Goal: Task Accomplishment & Management: Manage account settings

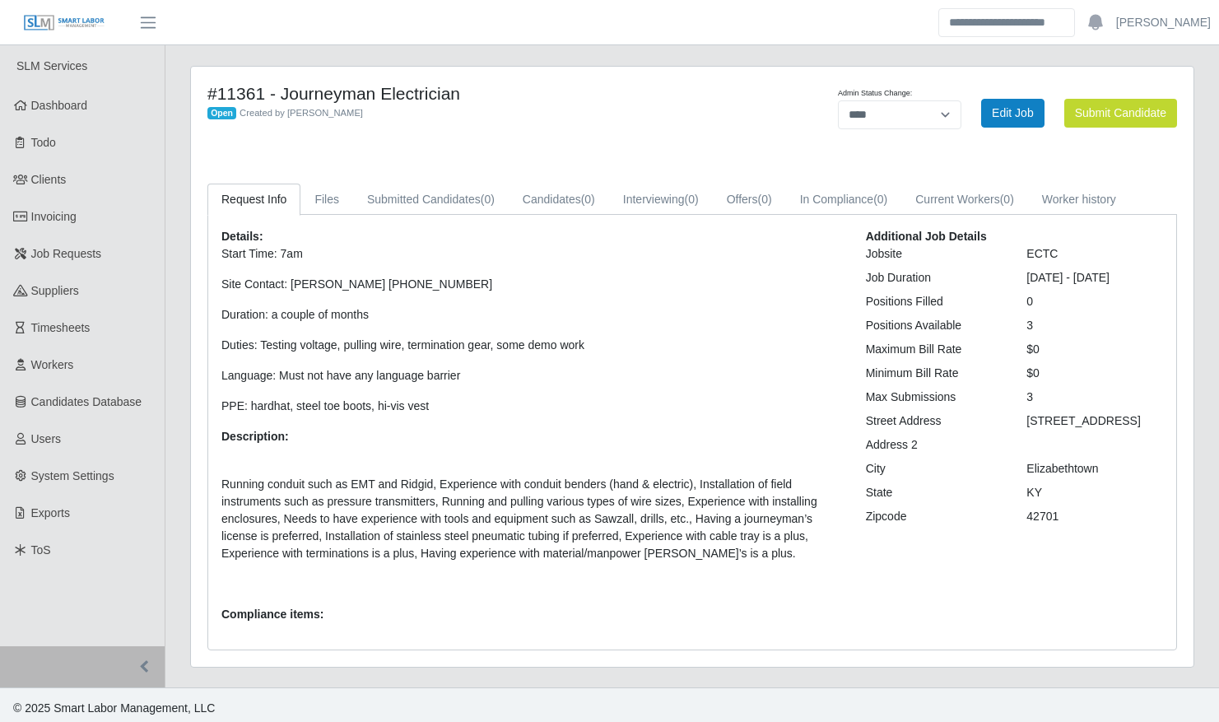
select select "****"
click at [1006, 102] on link "Edit Job" at bounding box center [1012, 113] width 63 height 29
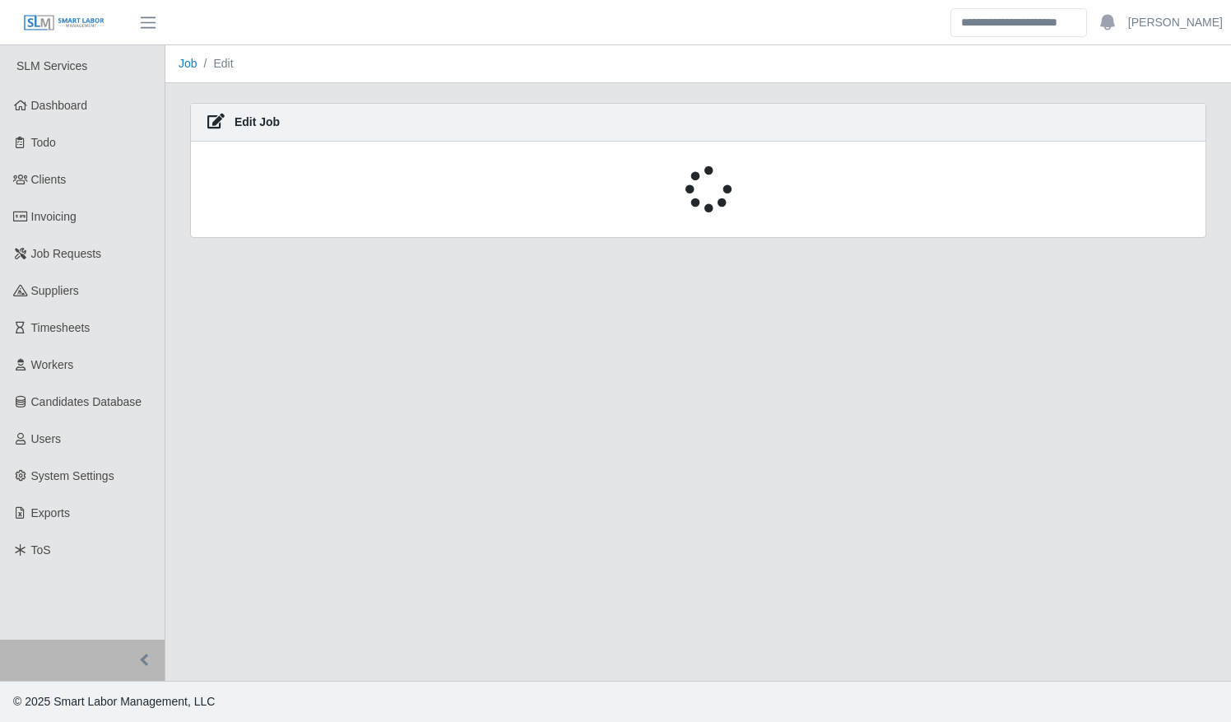
select select "****"
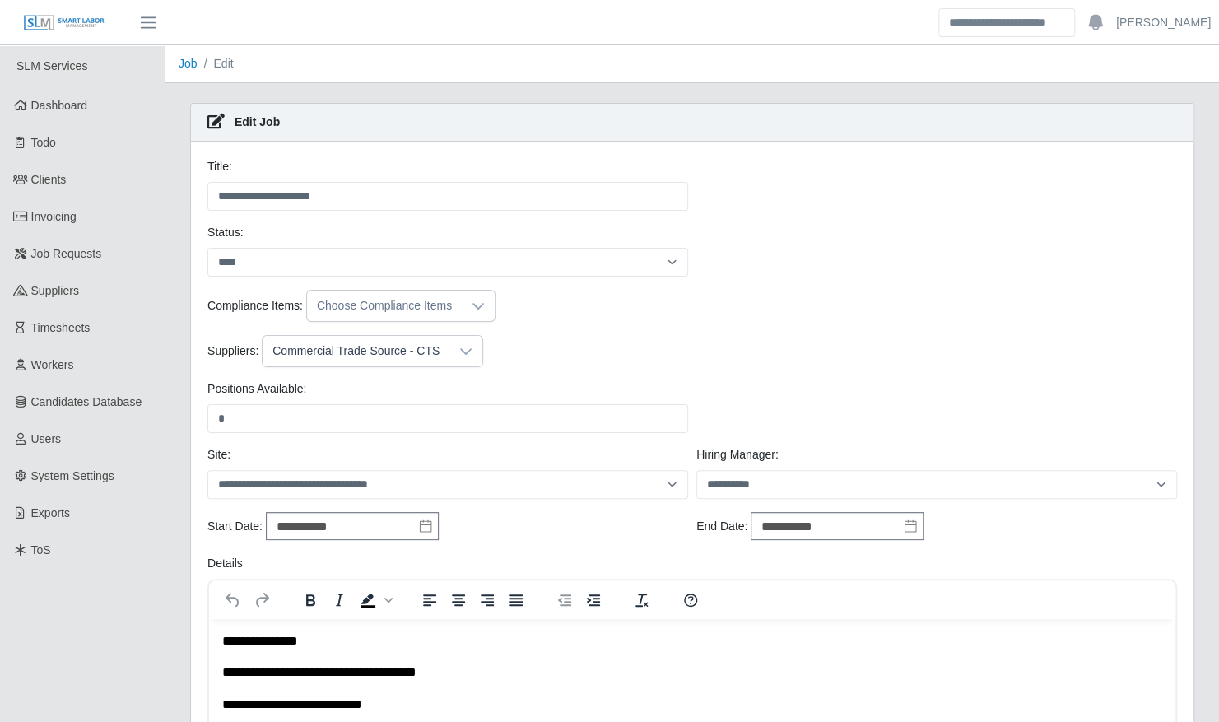
click at [351, 354] on div "Commercial Trade Source - CTS" at bounding box center [356, 351] width 187 height 30
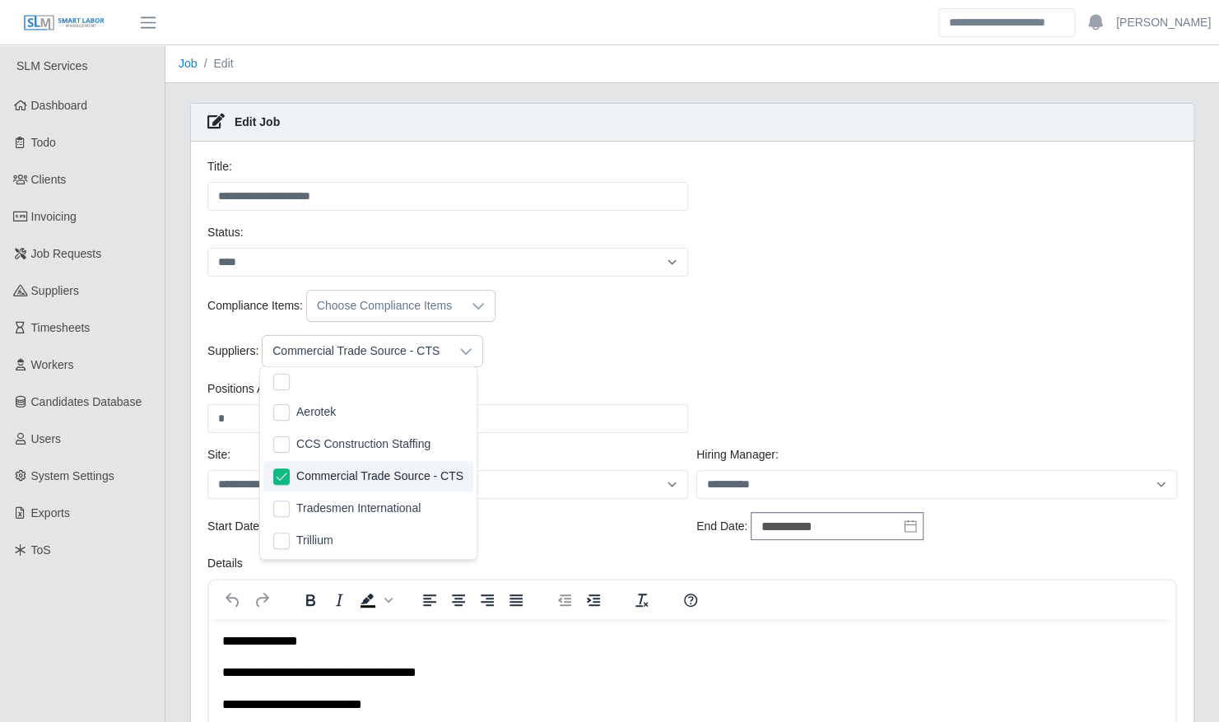
scroll to position [16, 10]
click at [348, 441] on span "CCS Construction Staffing" at bounding box center [363, 443] width 134 height 17
click at [702, 356] on div "Suppliers: Commercial Trade Source - CTS, CCS Construction Staffing" at bounding box center [692, 351] width 978 height 32
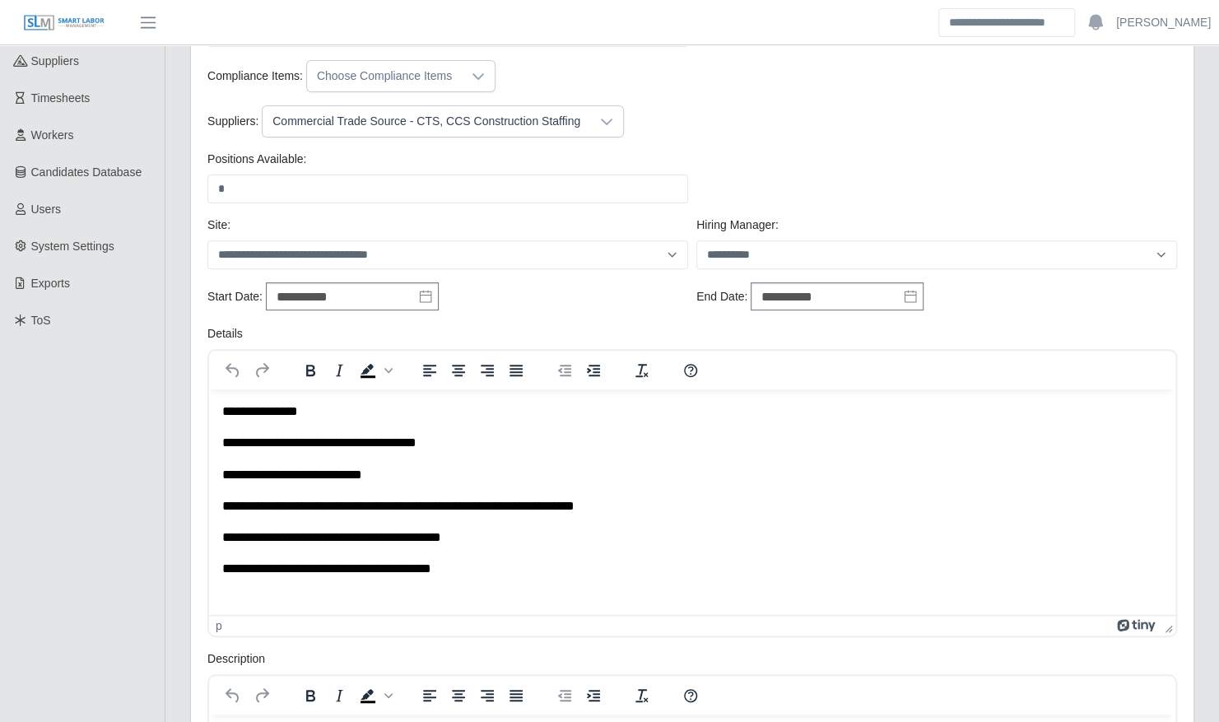
scroll to position [232, 0]
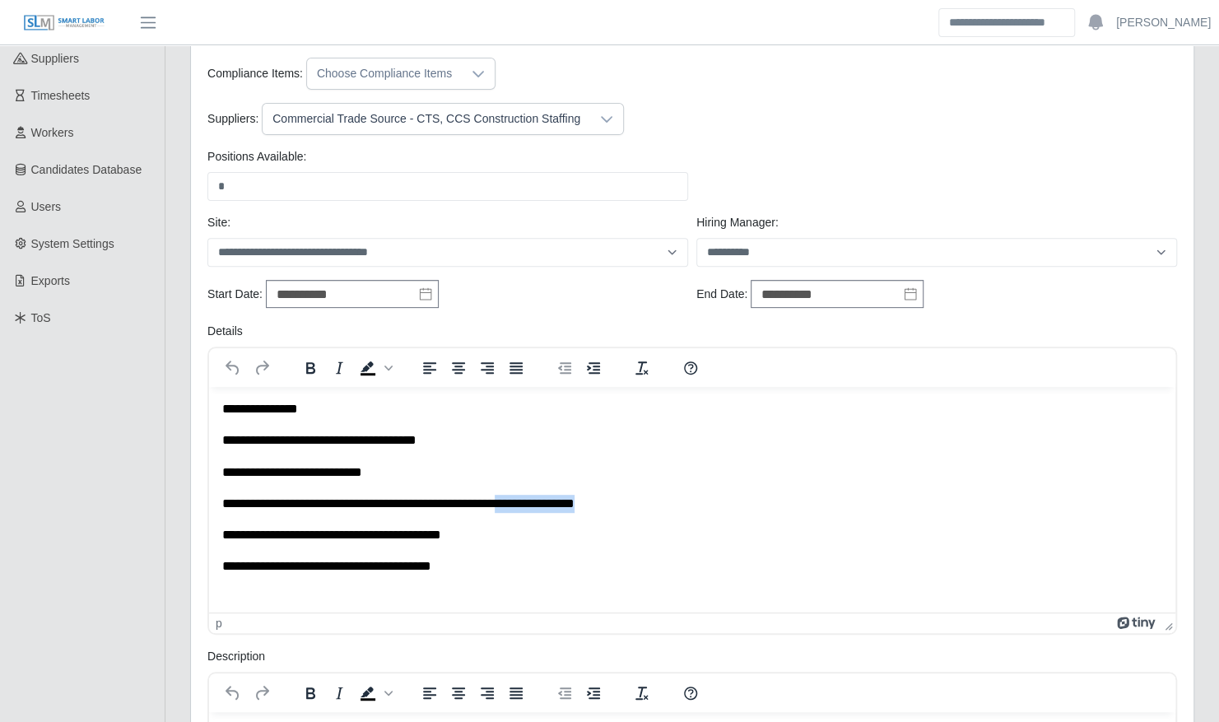
drag, startPoint x: 645, startPoint y: 500, endPoint x: 532, endPoint y: 503, distance: 113.6
click at [532, 503] on p "**********" at bounding box center [692, 503] width 941 height 18
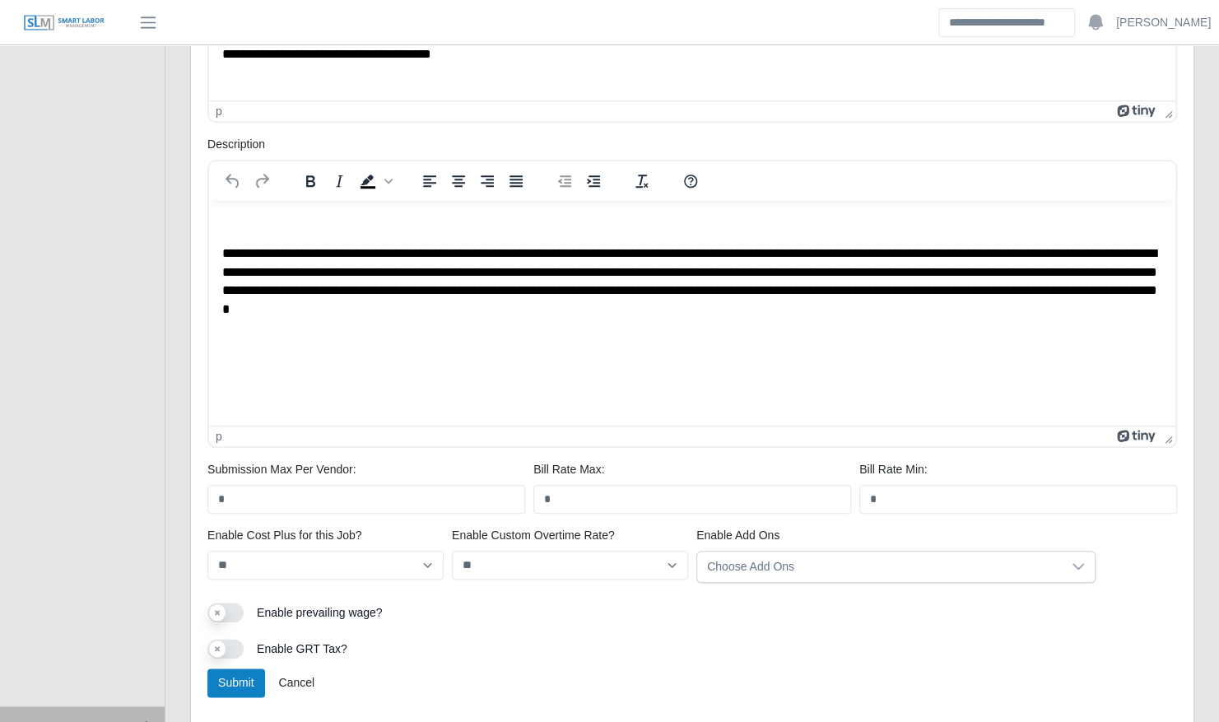
scroll to position [806, 0]
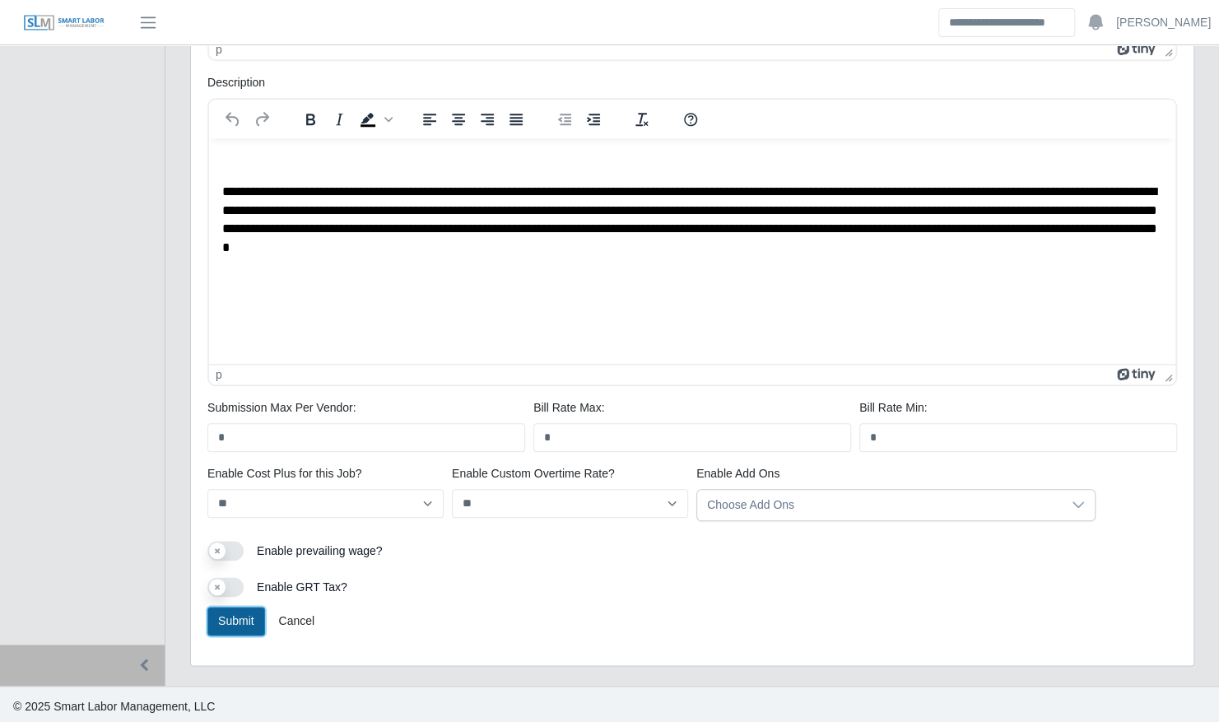
click at [247, 609] on button "Submit" at bounding box center [236, 621] width 58 height 29
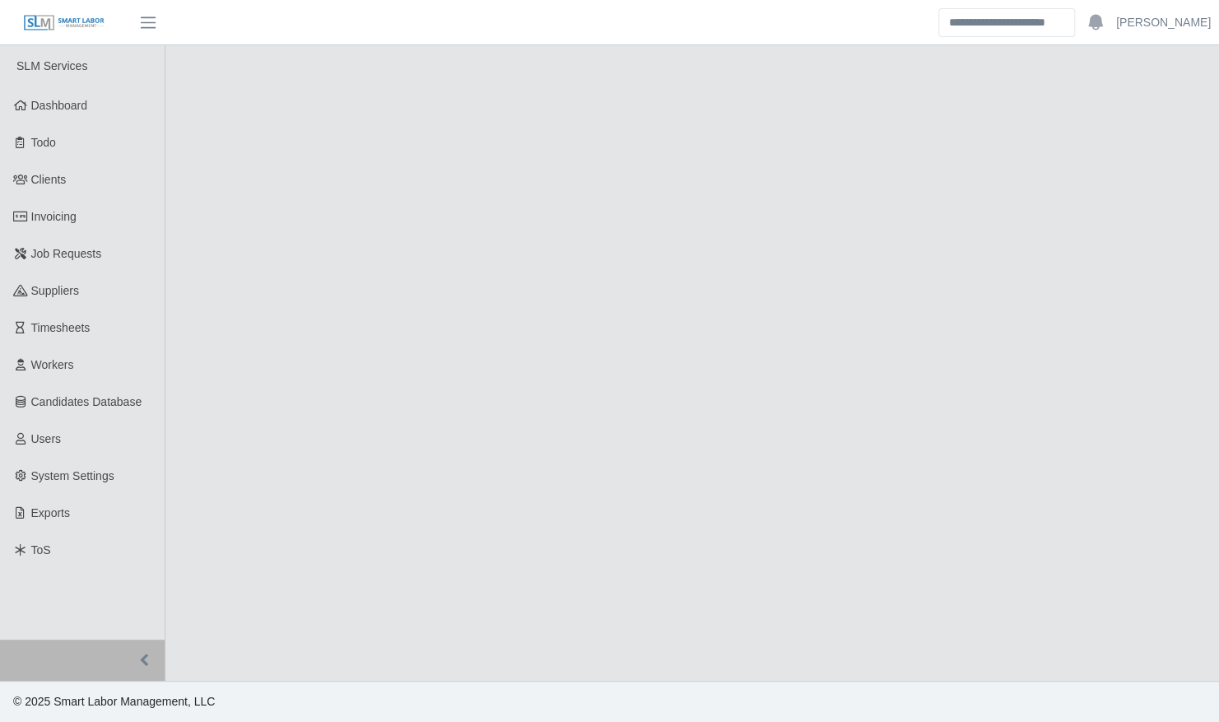
select select "****"
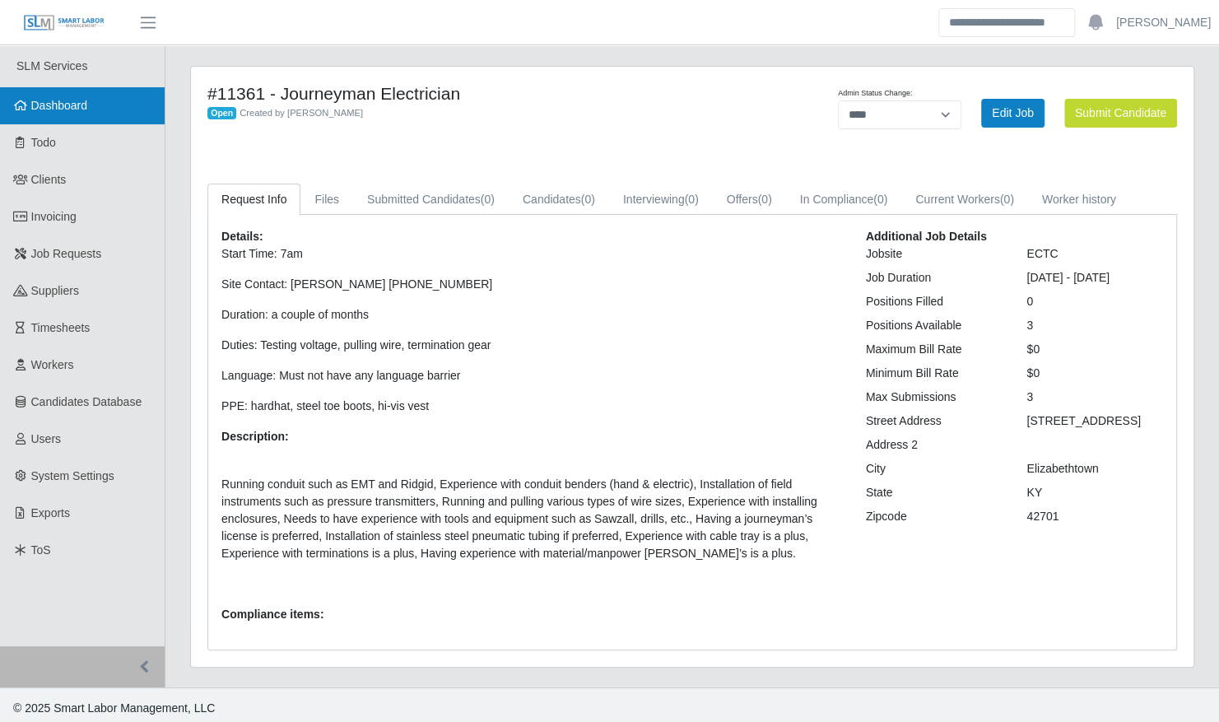
click at [127, 120] on link "Dashboard" at bounding box center [82, 105] width 165 height 37
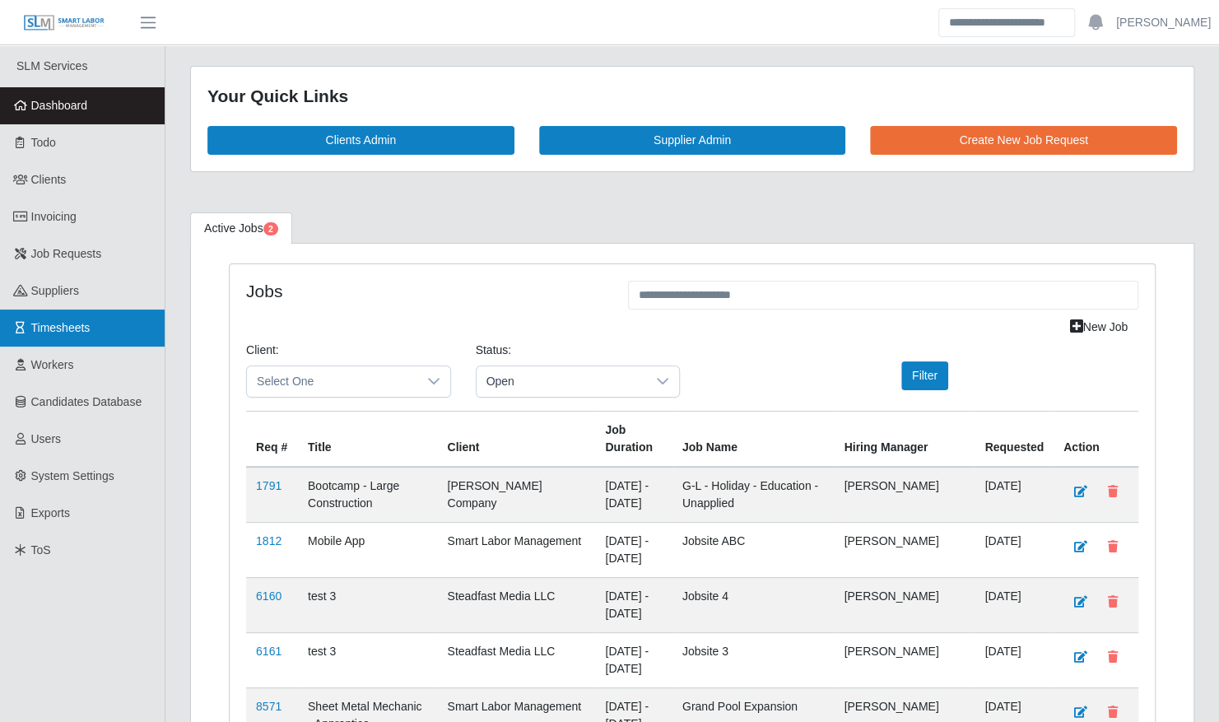
click at [58, 332] on span "Timesheets" at bounding box center [60, 327] width 59 height 13
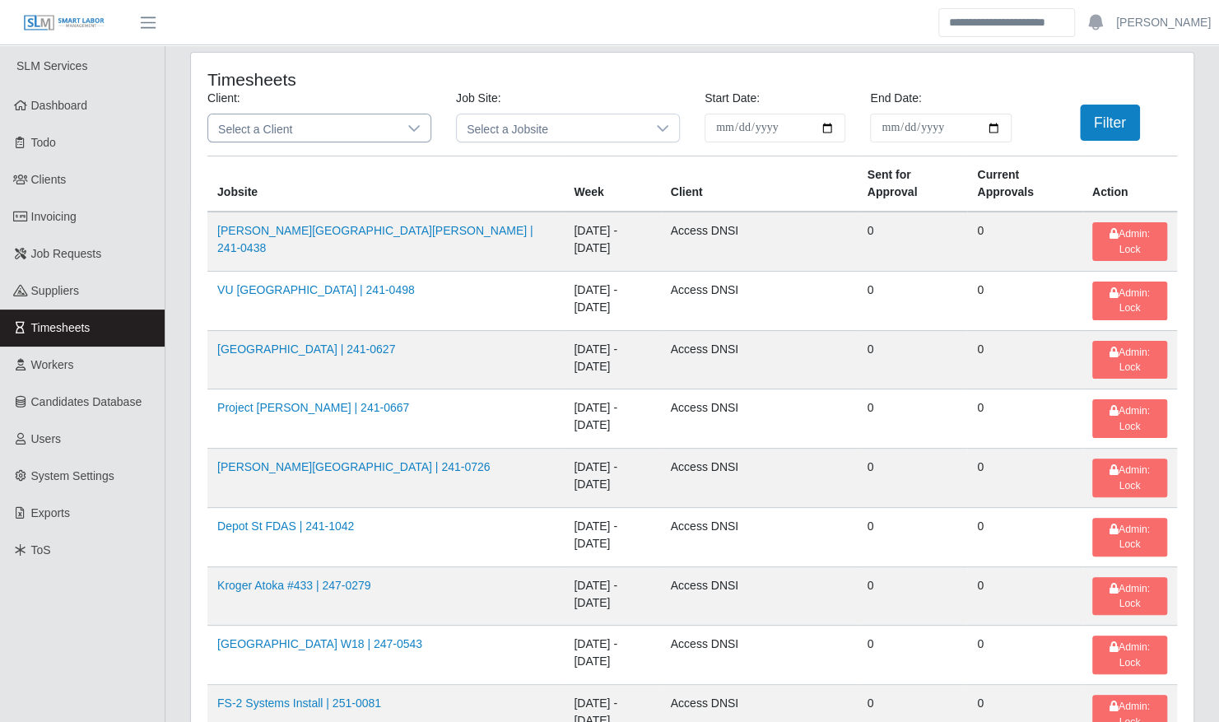
click at [288, 122] on span "Select a Client" at bounding box center [302, 127] width 189 height 27
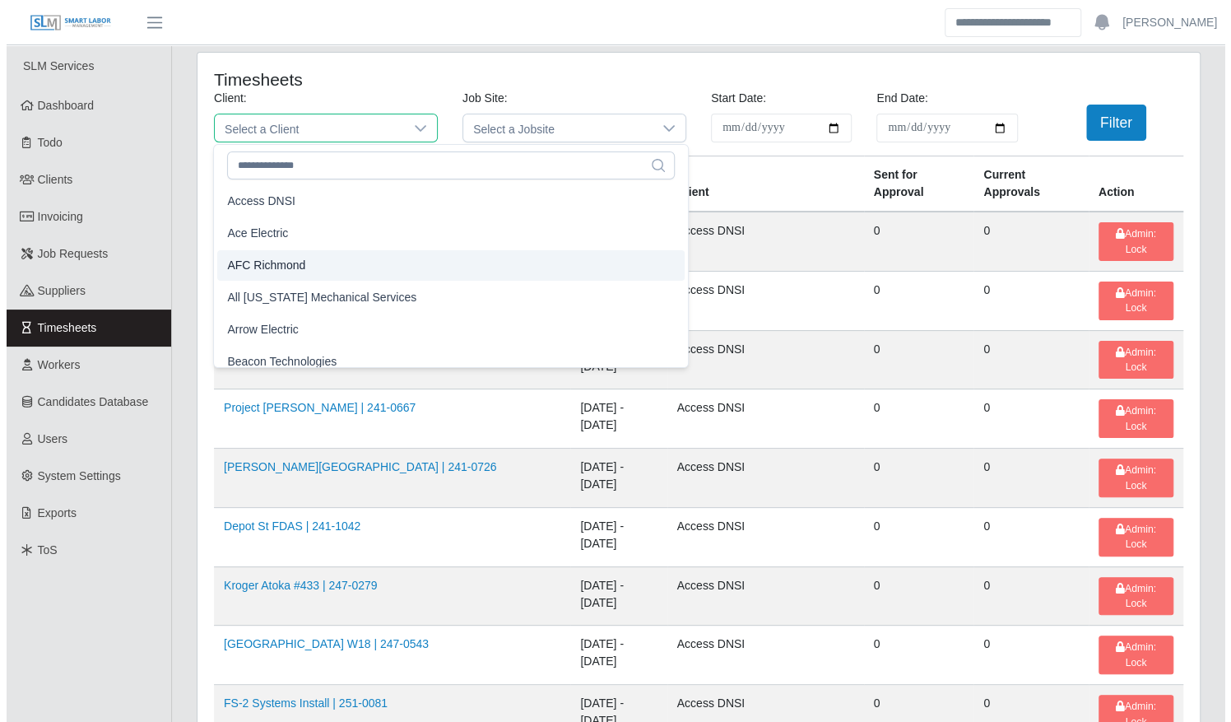
scroll to position [10, 0]
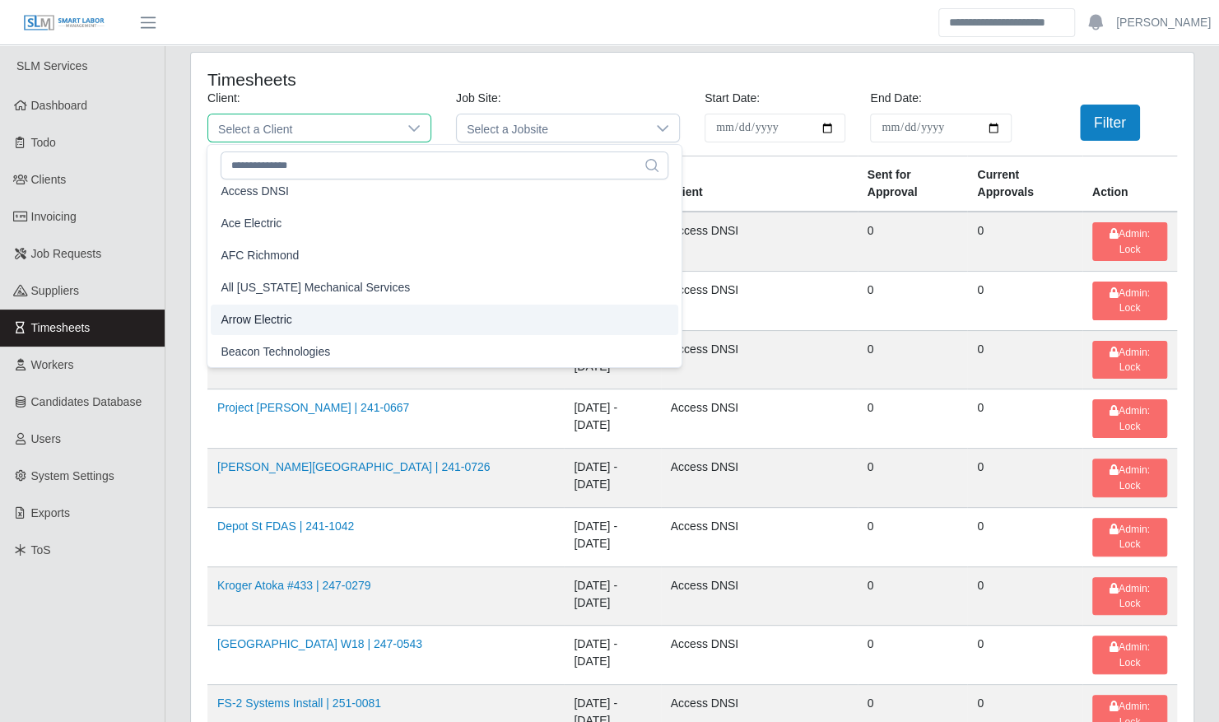
click at [302, 321] on li "Arrow Electric" at bounding box center [444, 320] width 467 height 30
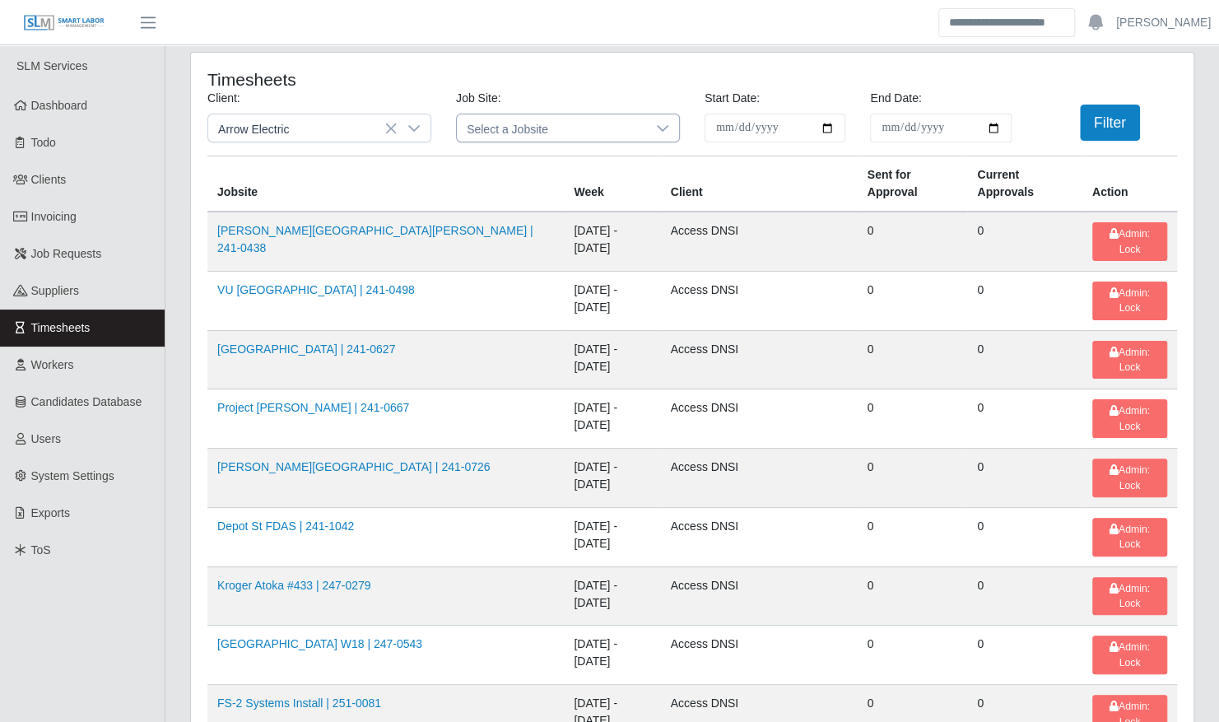
click at [656, 133] on icon at bounding box center [662, 128] width 13 height 13
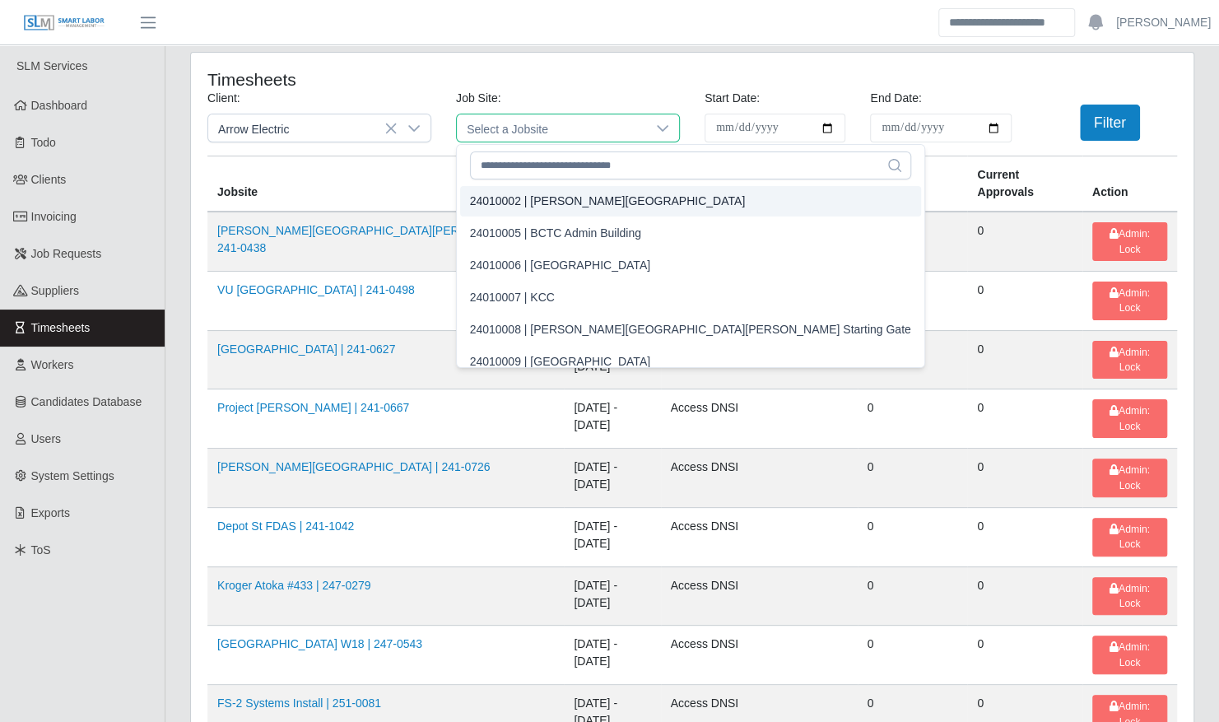
click at [581, 202] on div "24010002 | [PERSON_NAME][GEOGRAPHIC_DATA]" at bounding box center [608, 201] width 276 height 17
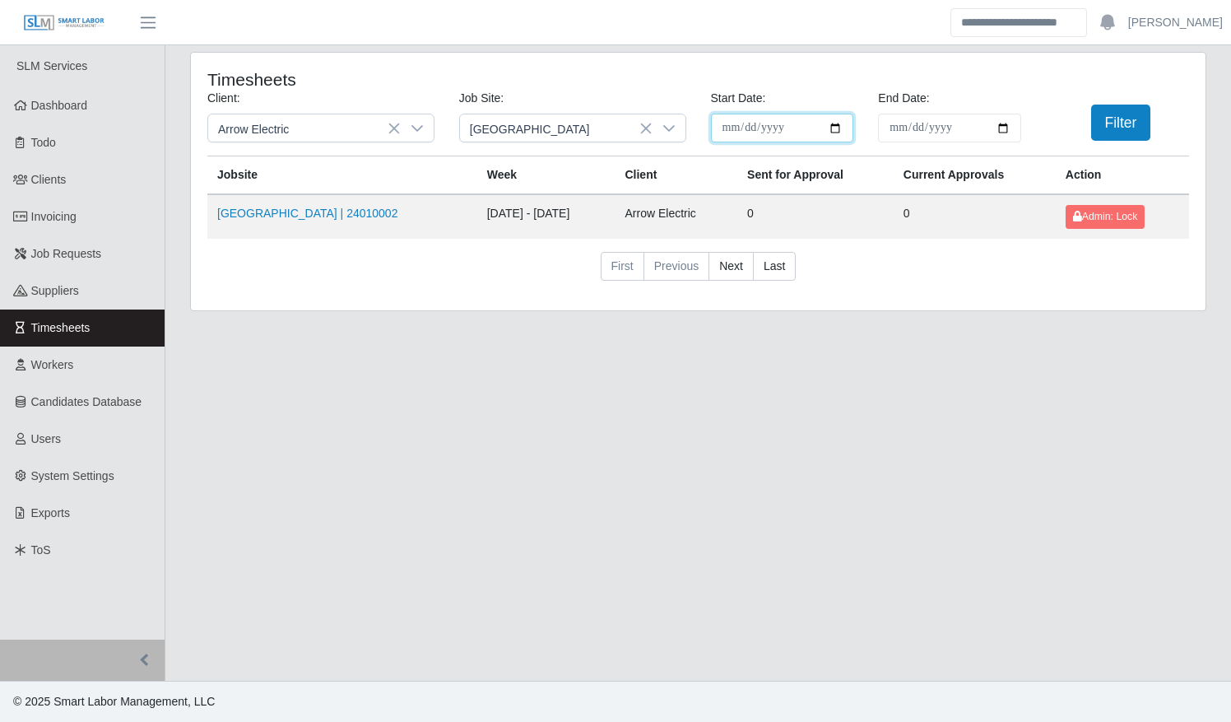
click at [835, 123] on input "**********" at bounding box center [782, 128] width 143 height 29
type input "**********"
click at [1101, 119] on button "Filter" at bounding box center [1121, 123] width 60 height 36
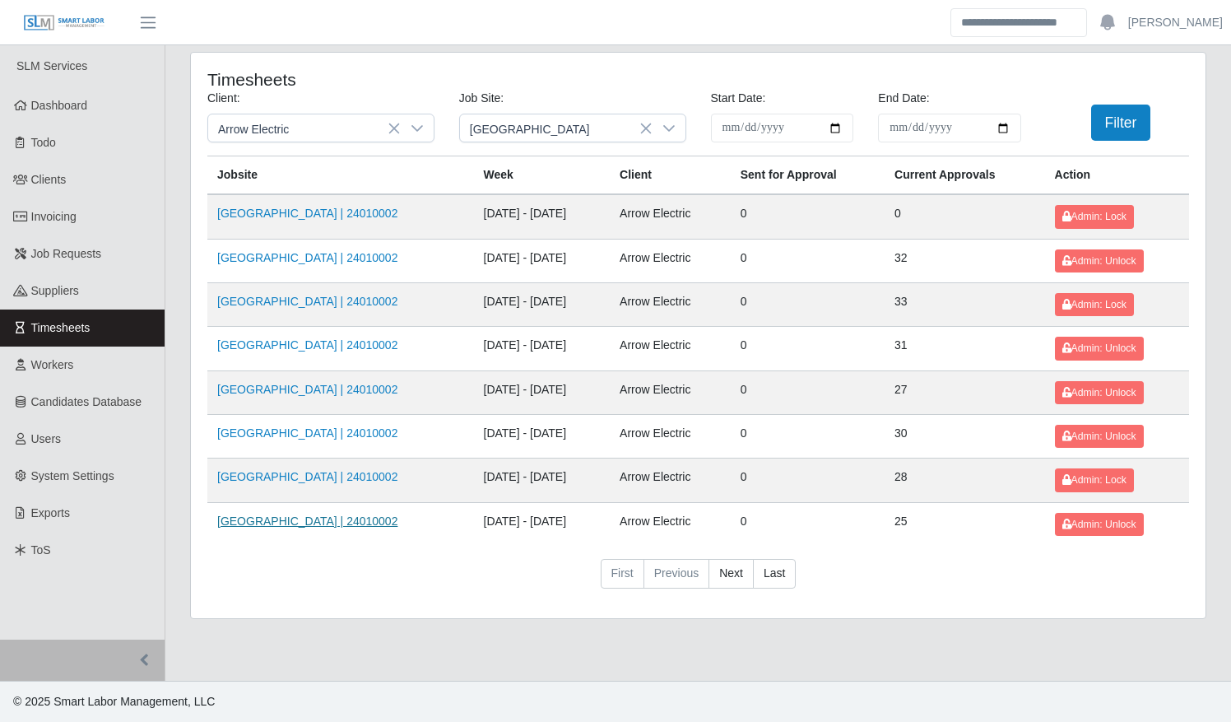
click at [353, 515] on link "Kenneland Chalet Building | 24010002" at bounding box center [307, 520] width 180 height 13
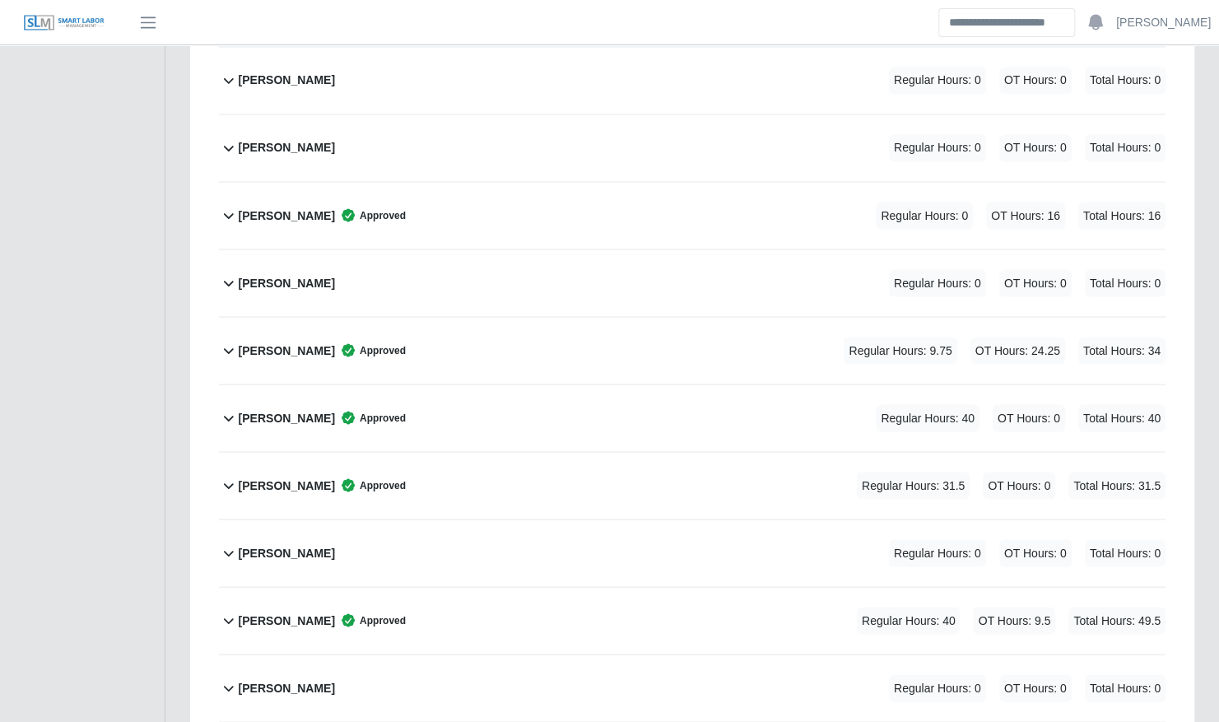
scroll to position [1620, 0]
click at [466, 396] on div "Luke Riley Approved Regular Hours: 40 OT Hours: 0 Total Hours: 40" at bounding box center [702, 417] width 927 height 67
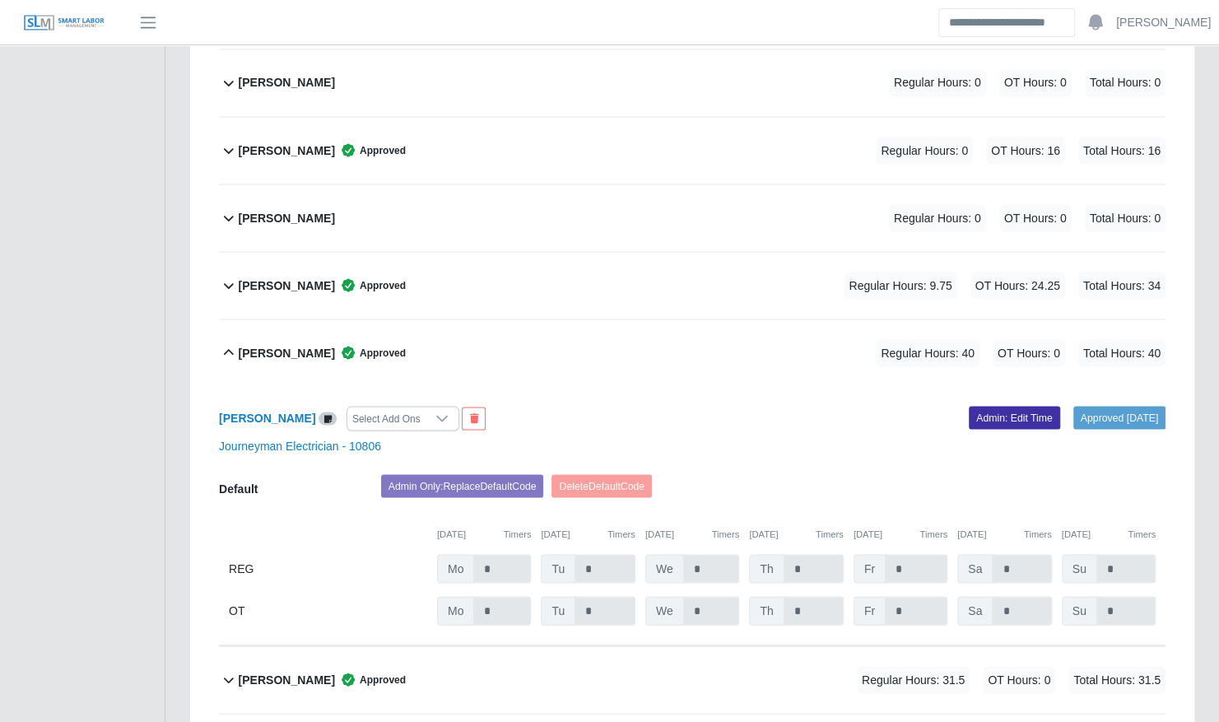
scroll to position [1686, 0]
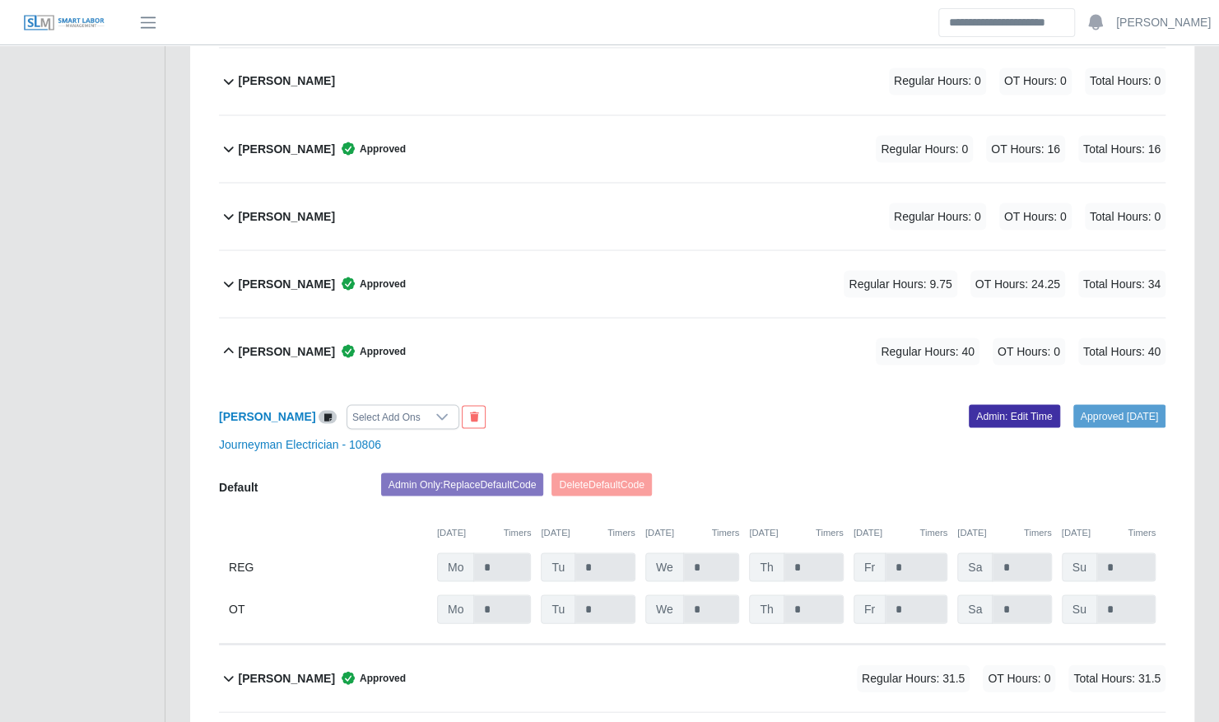
click at [520, 346] on div "Luke Riley Approved Regular Hours: 40 OT Hours: 0 Total Hours: 40" at bounding box center [702, 351] width 927 height 67
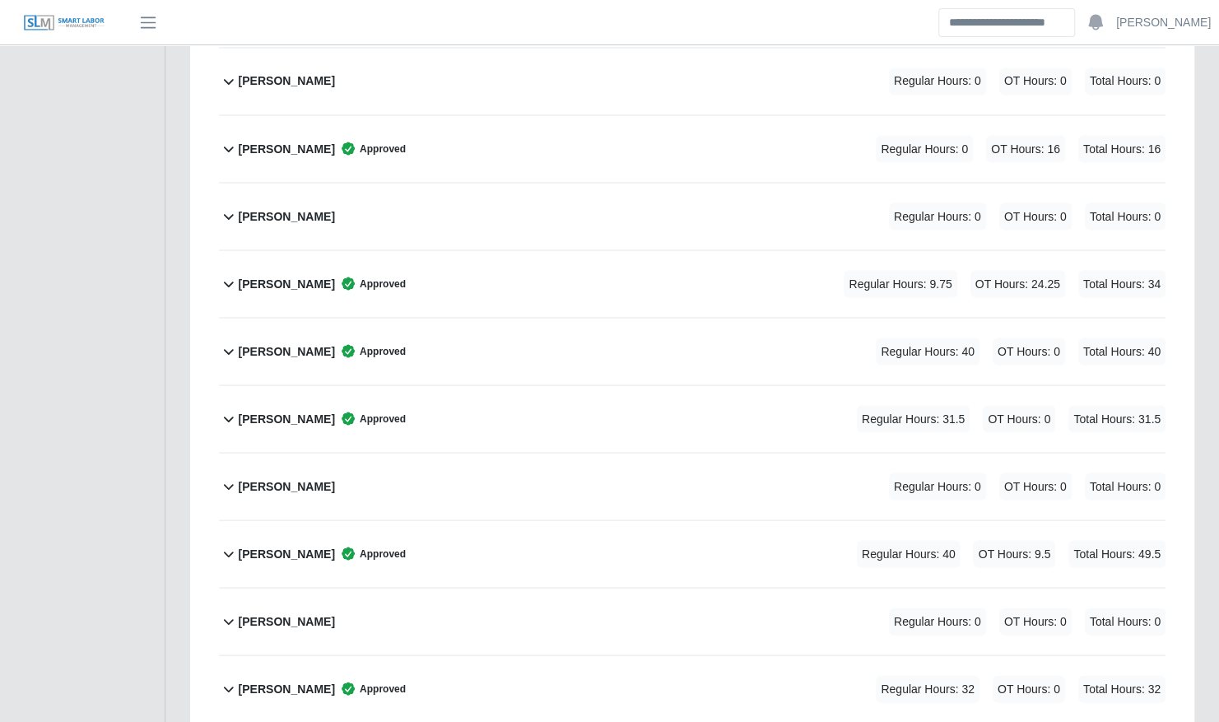
click at [506, 275] on div "Luis Arroyo Approved Regular Hours: 9.75 OT Hours: 24.25 Total Hours: 34" at bounding box center [702, 283] width 927 height 67
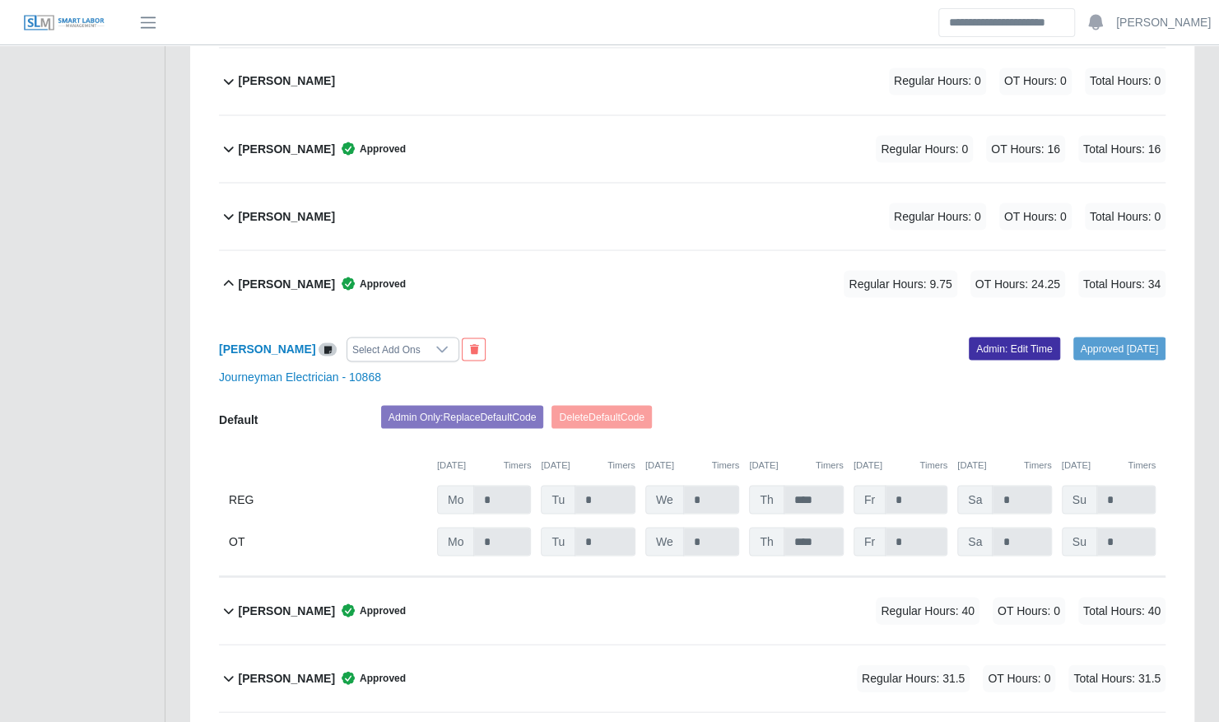
click at [506, 275] on div "Luis Arroyo Approved Regular Hours: 9.75 OT Hours: 24.25 Total Hours: 34" at bounding box center [702, 283] width 927 height 67
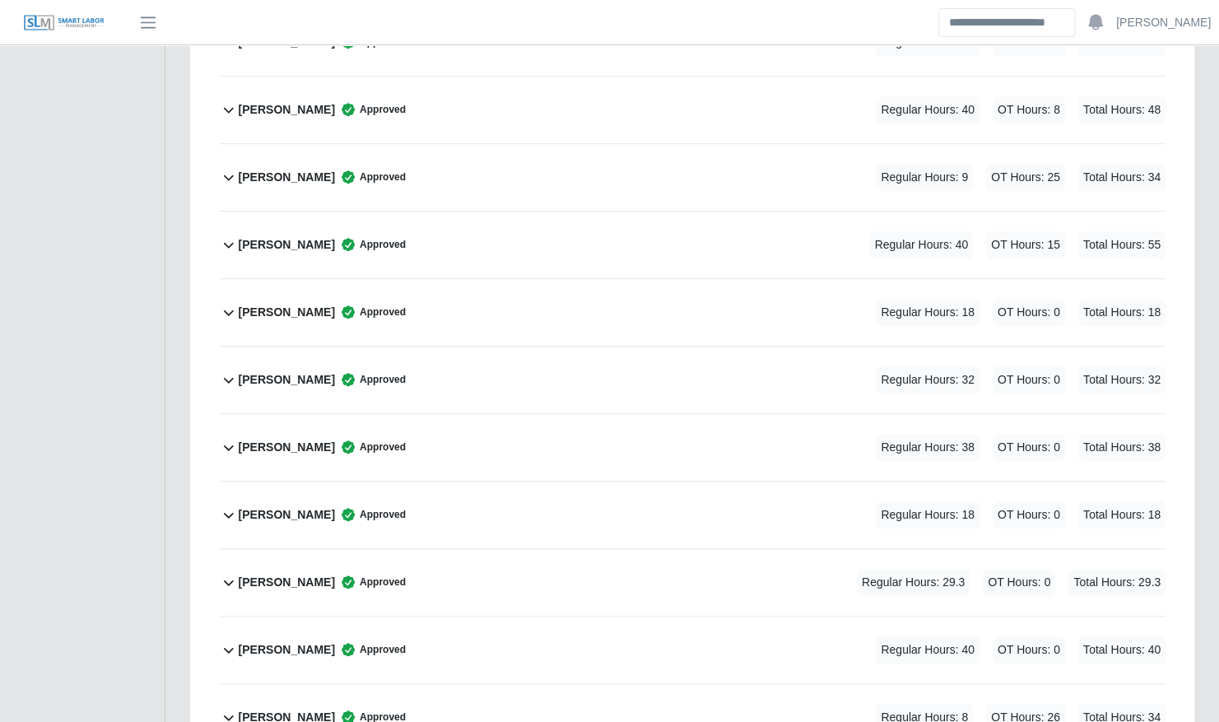
scroll to position [0, 0]
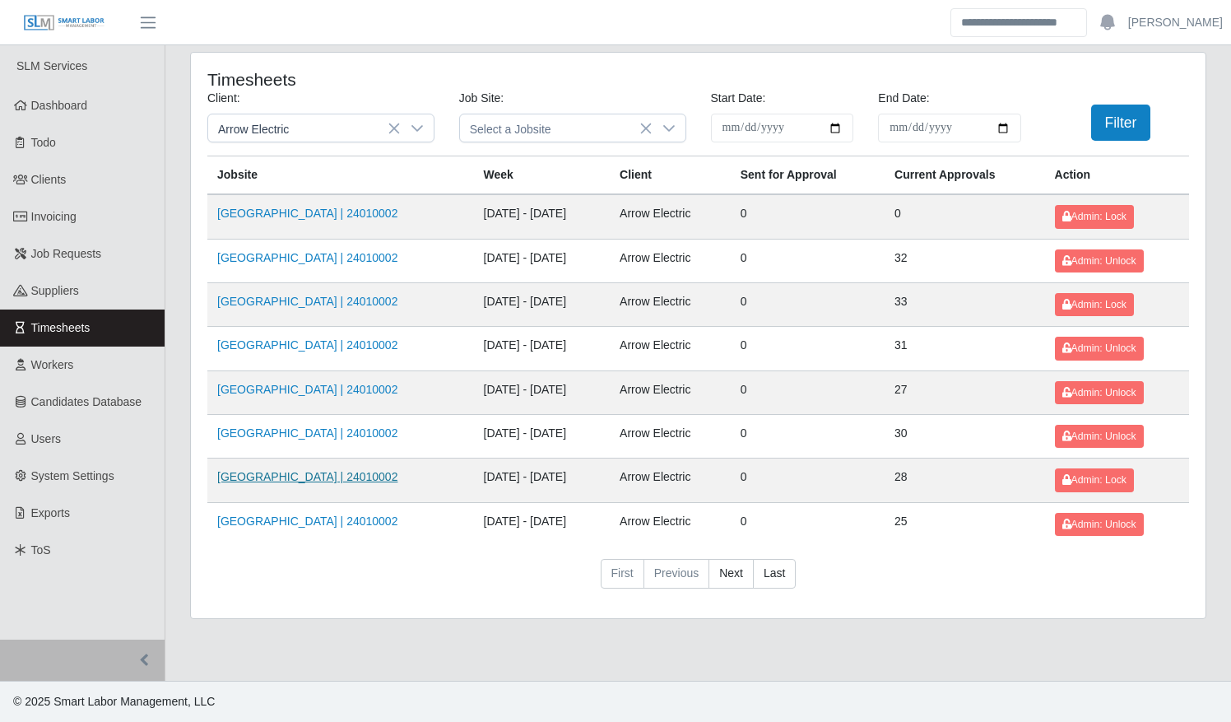
click at [331, 478] on link "[GEOGRAPHIC_DATA] | 24010002" at bounding box center [307, 476] width 180 height 13
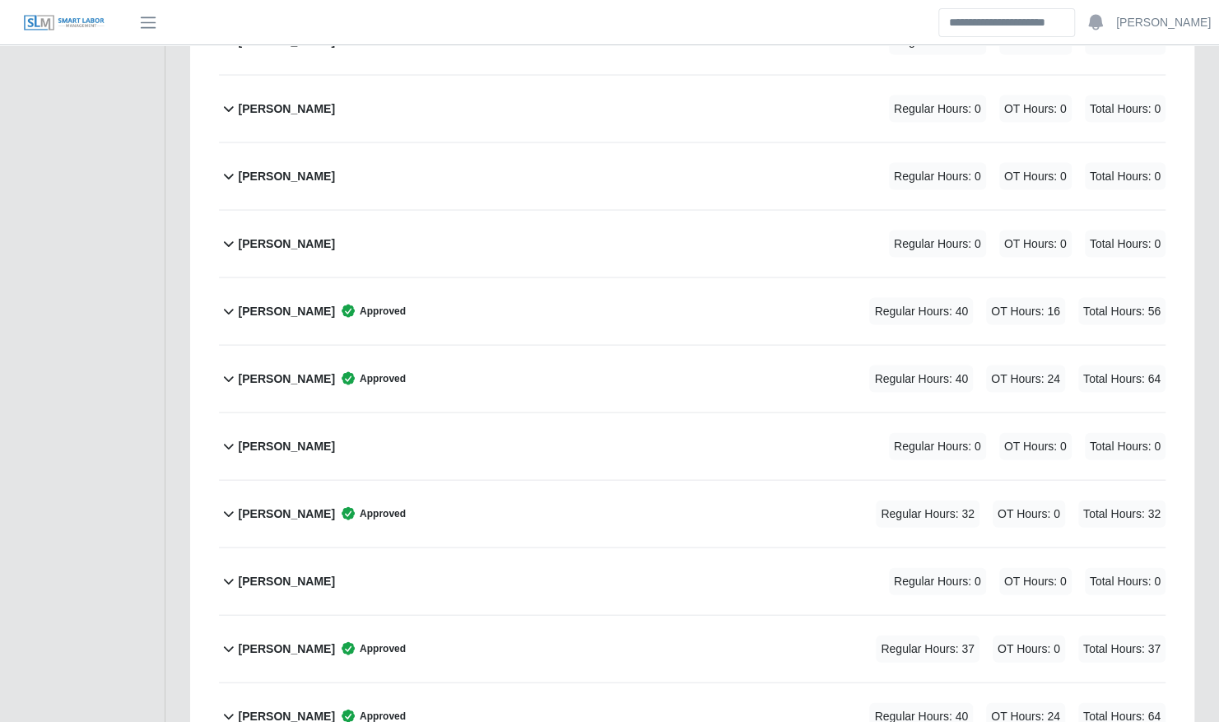
scroll to position [1862, 0]
click at [407, 412] on div "[PERSON_NAME] Regular Hours: 0 OT Hours: 0 Total Hours: 0" at bounding box center [702, 445] width 927 height 67
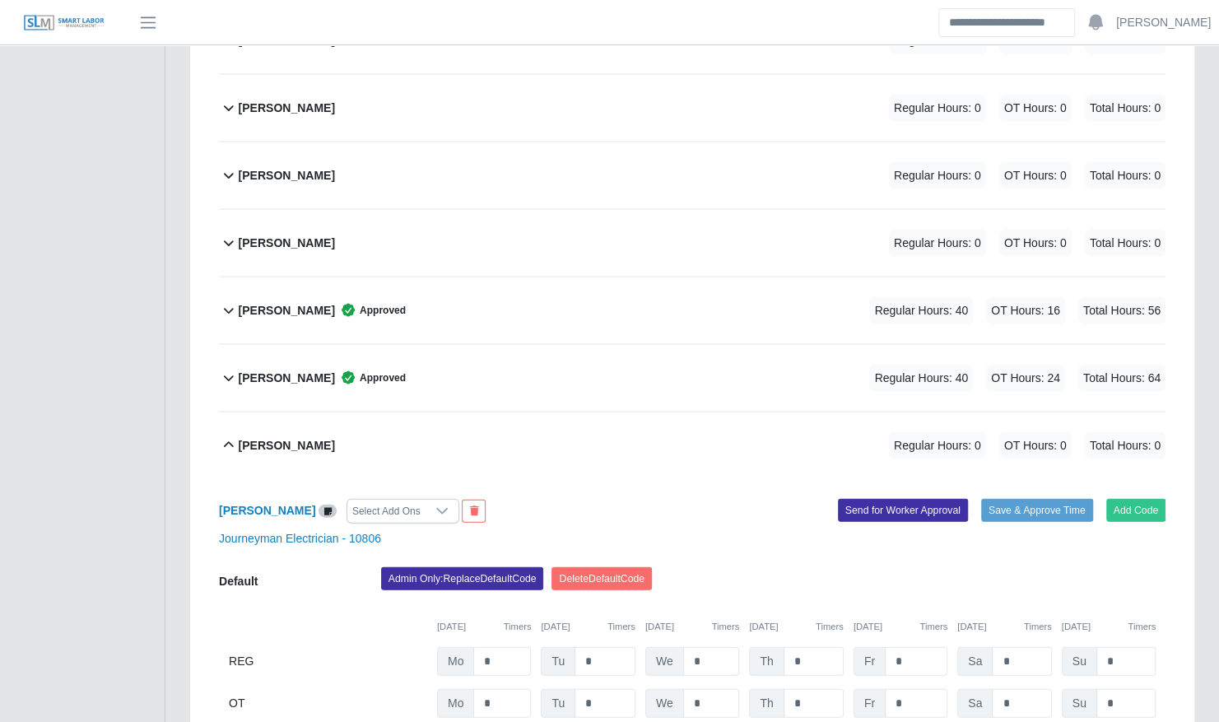
click at [407, 412] on div "[PERSON_NAME] Regular Hours: 0 OT Hours: 0 Total Hours: 0" at bounding box center [702, 445] width 927 height 67
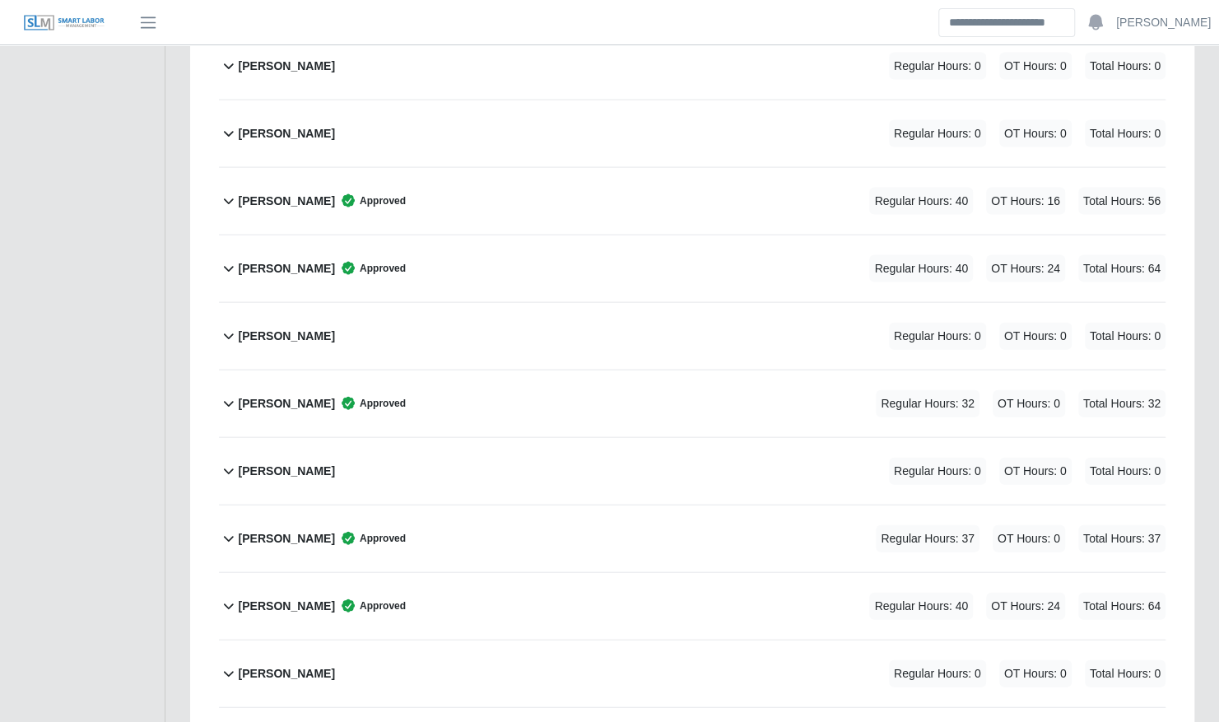
scroll to position [1972, 0]
click at [358, 307] on div "[PERSON_NAME] Regular Hours: 0 OT Hours: 0 Total Hours: 0" at bounding box center [702, 335] width 927 height 67
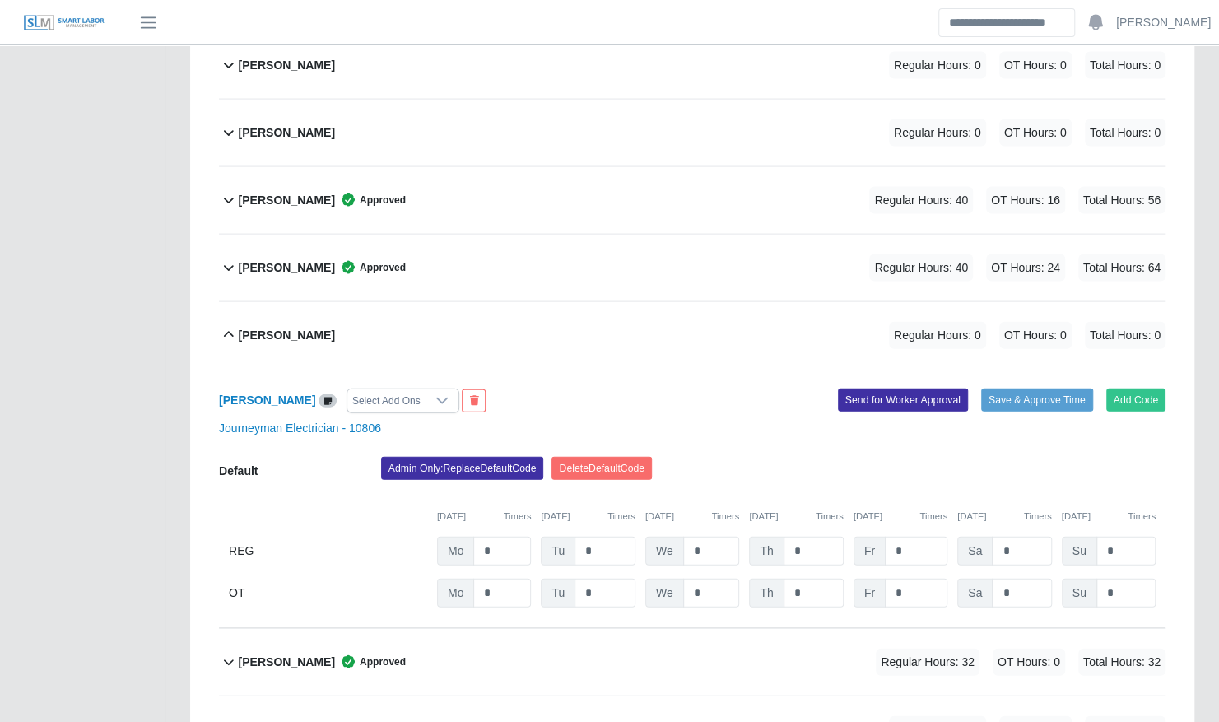
click at [497, 311] on div "Luke Riley Regular Hours: 0 OT Hours: 0 Total Hours: 0" at bounding box center [702, 335] width 927 height 67
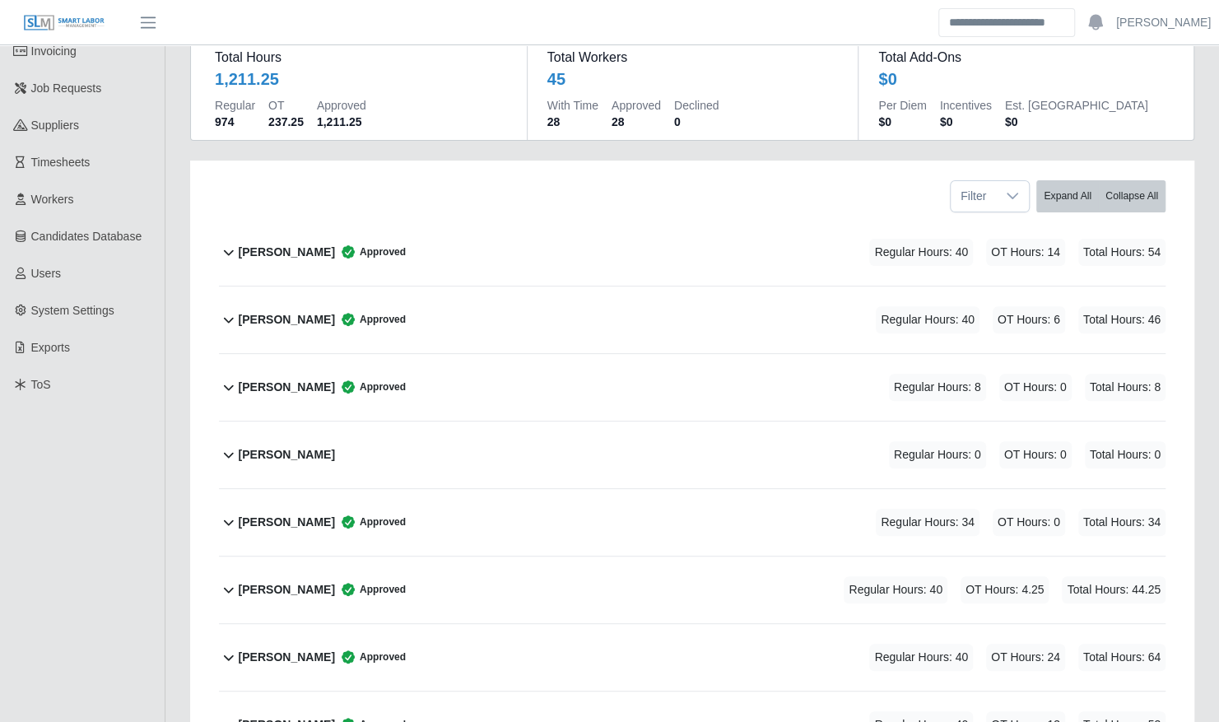
scroll to position [0, 0]
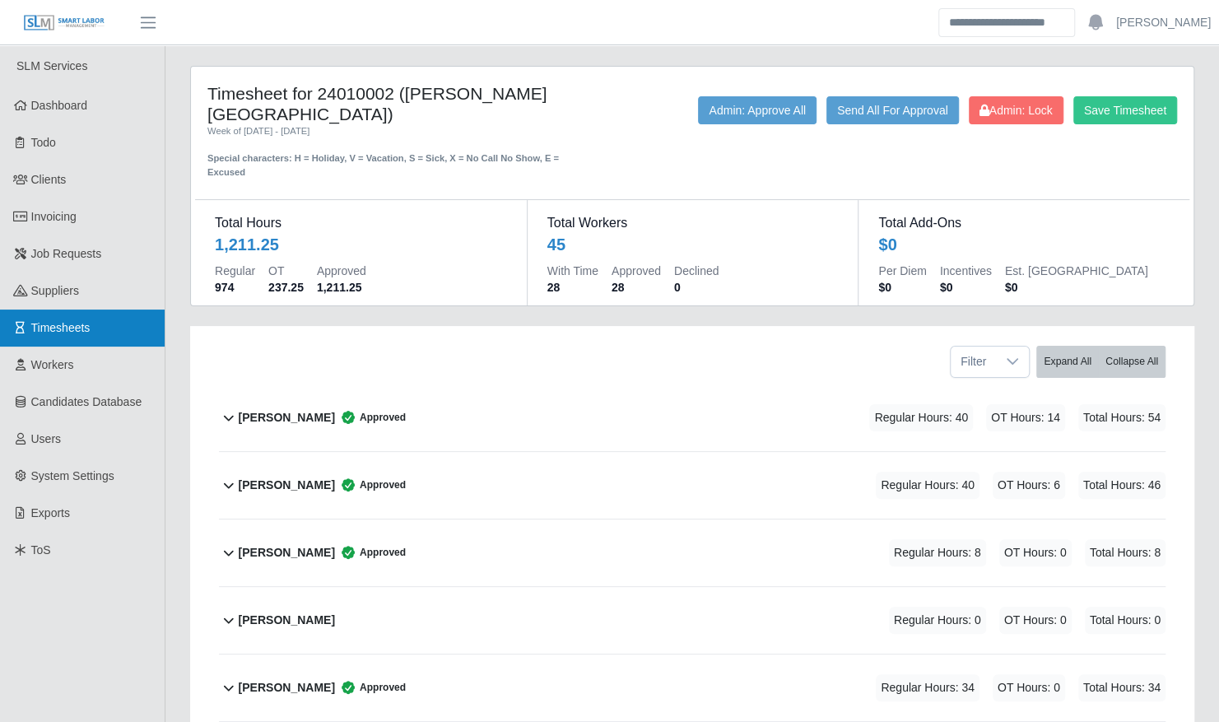
click at [128, 330] on link "Timesheets" at bounding box center [82, 327] width 165 height 37
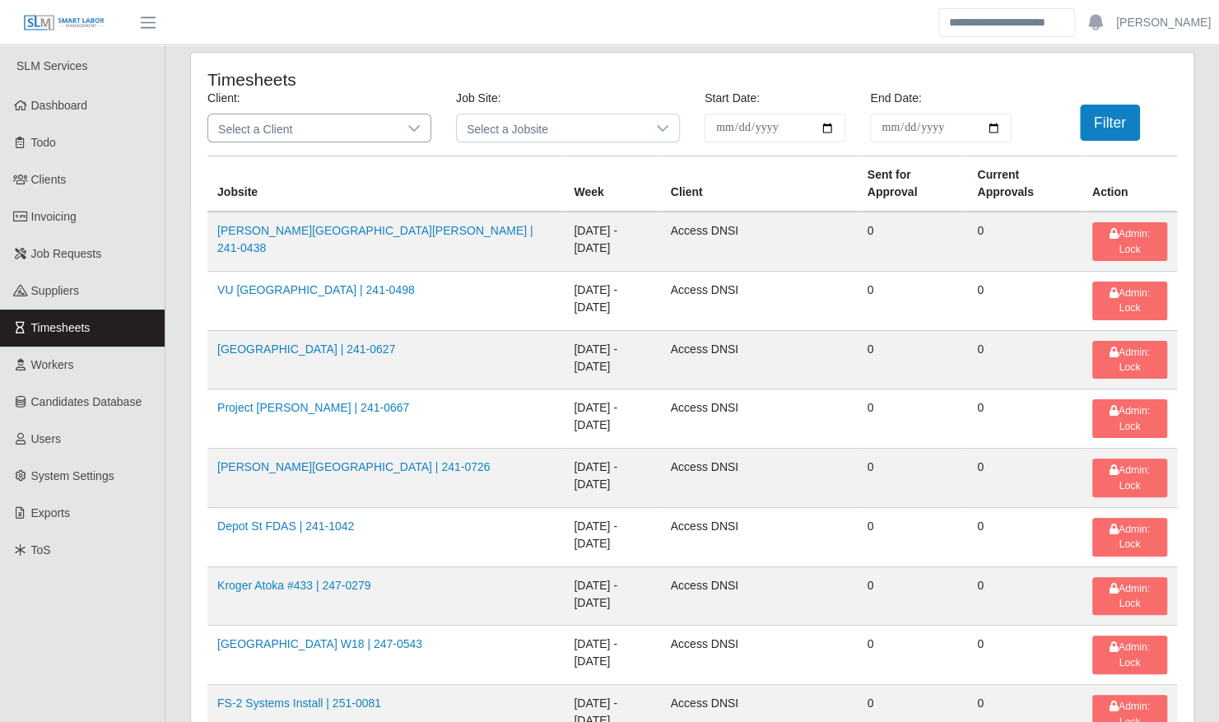
click at [319, 135] on span "Select a Client" at bounding box center [302, 127] width 189 height 27
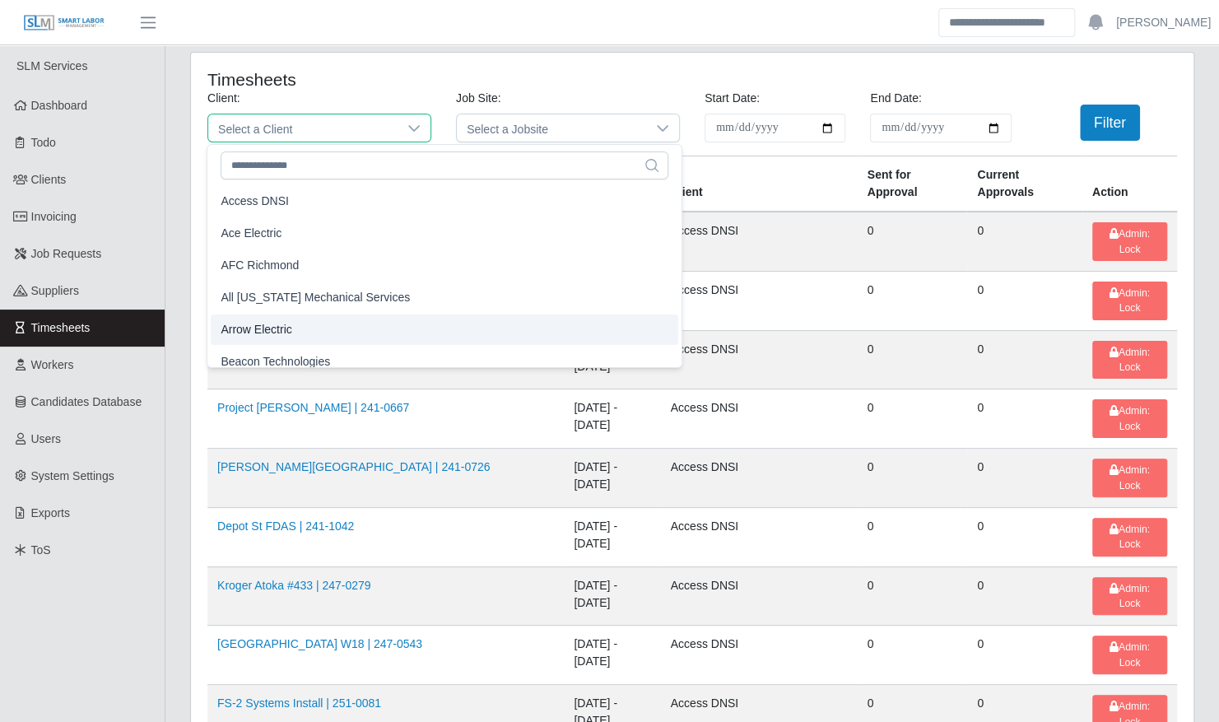
click at [286, 321] on span "Arrow Electric" at bounding box center [256, 329] width 71 height 17
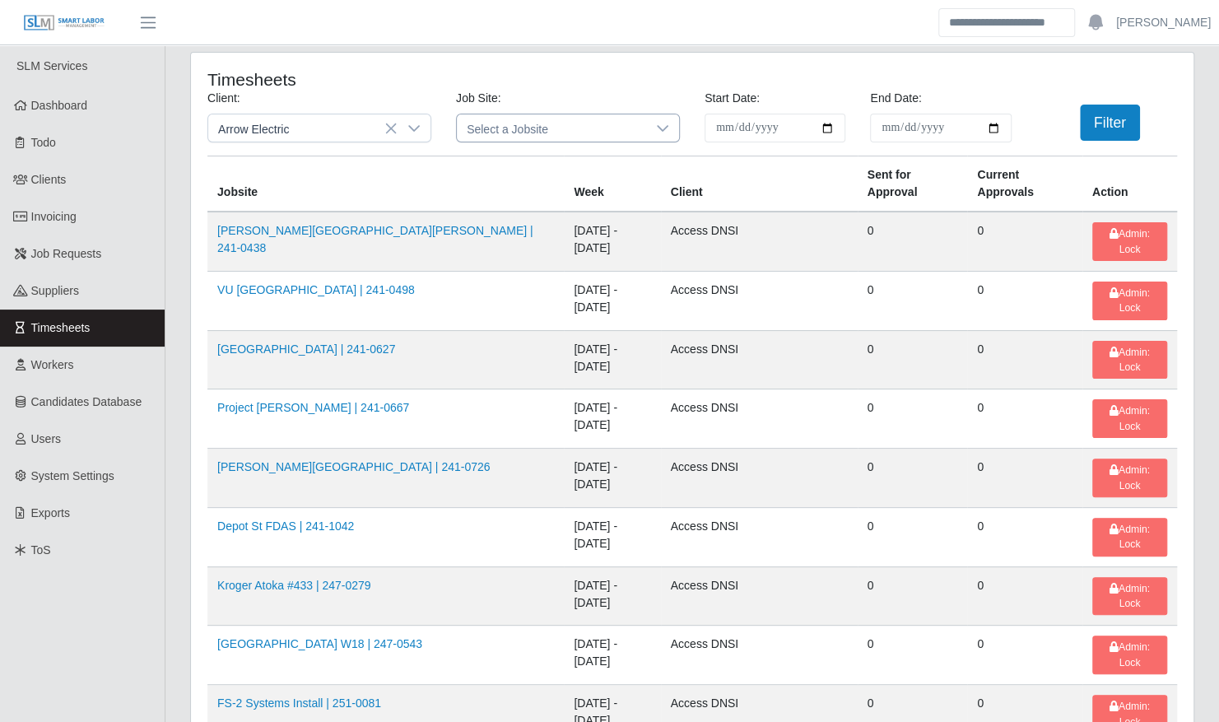
click at [635, 138] on span "Select a Jobsite" at bounding box center [551, 127] width 189 height 27
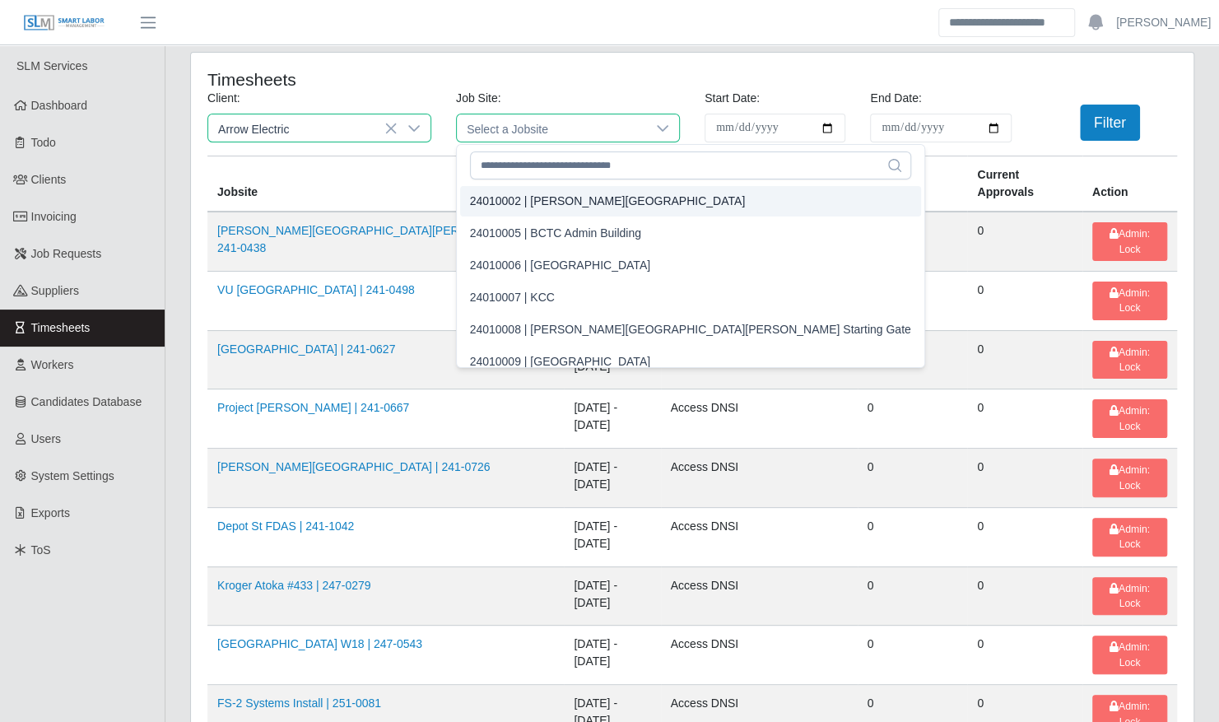
click at [352, 138] on span "Arrow Electric" at bounding box center [302, 127] width 189 height 27
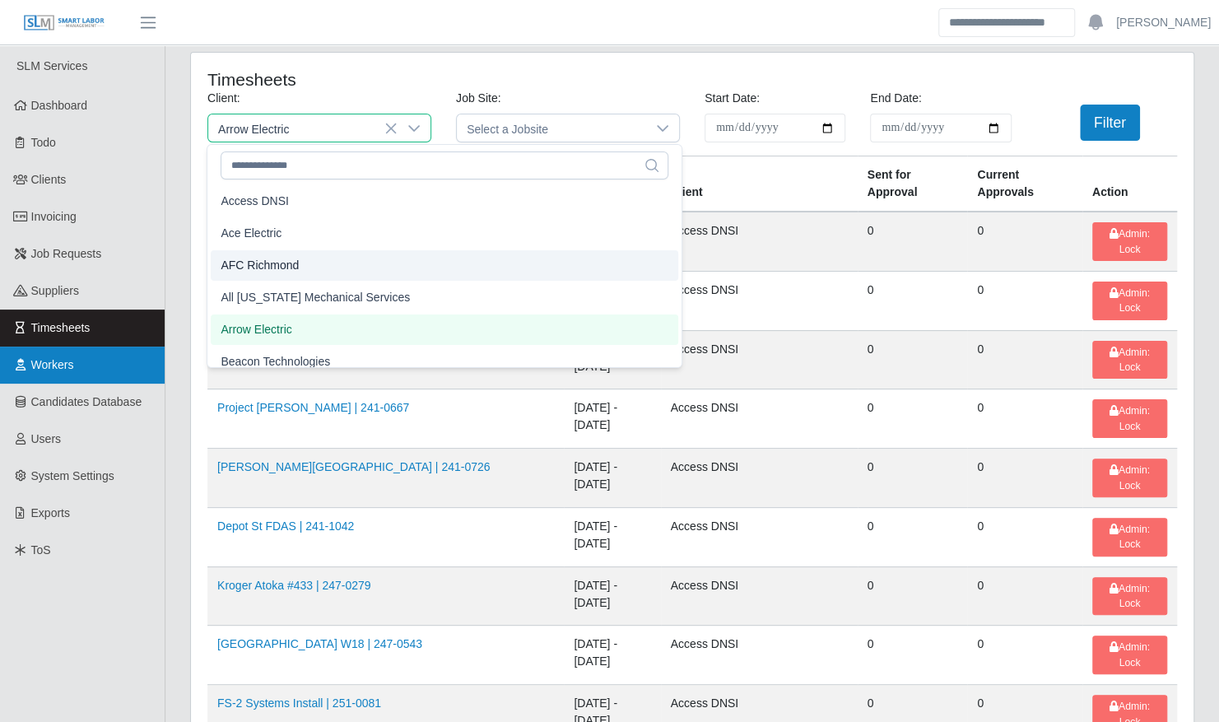
click at [69, 369] on span "Workers" at bounding box center [52, 364] width 43 height 13
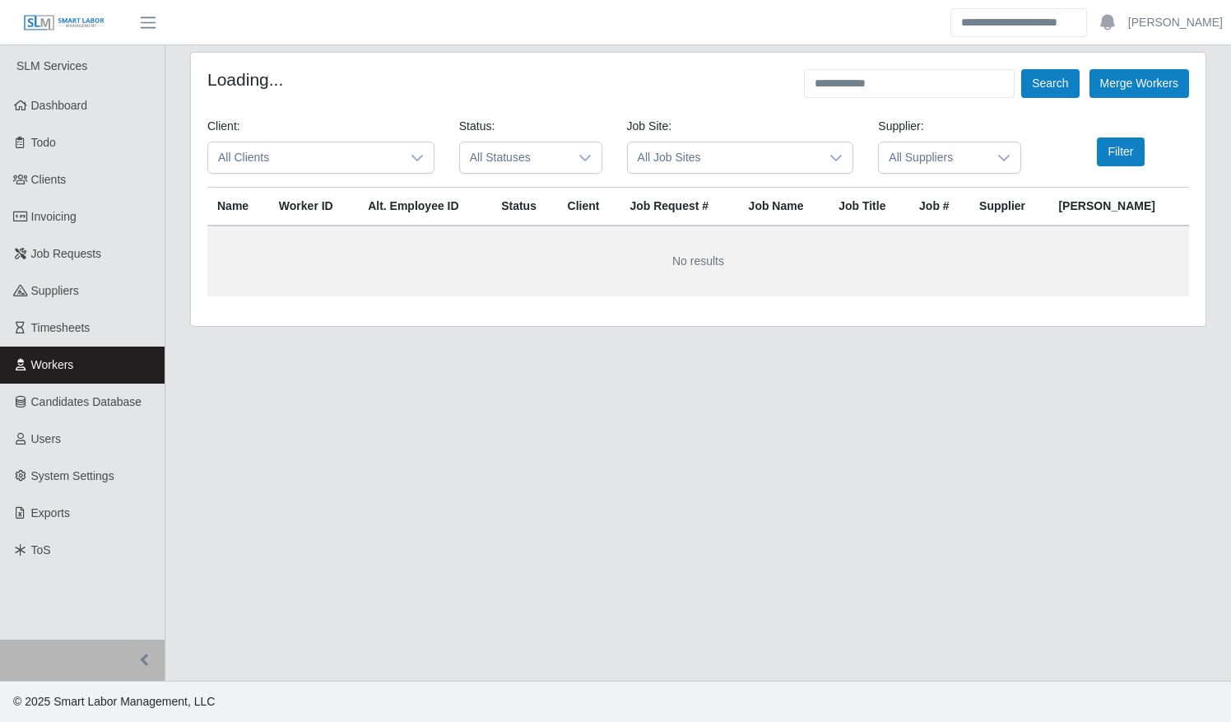
click at [311, 155] on span "All Clients" at bounding box center [304, 157] width 193 height 30
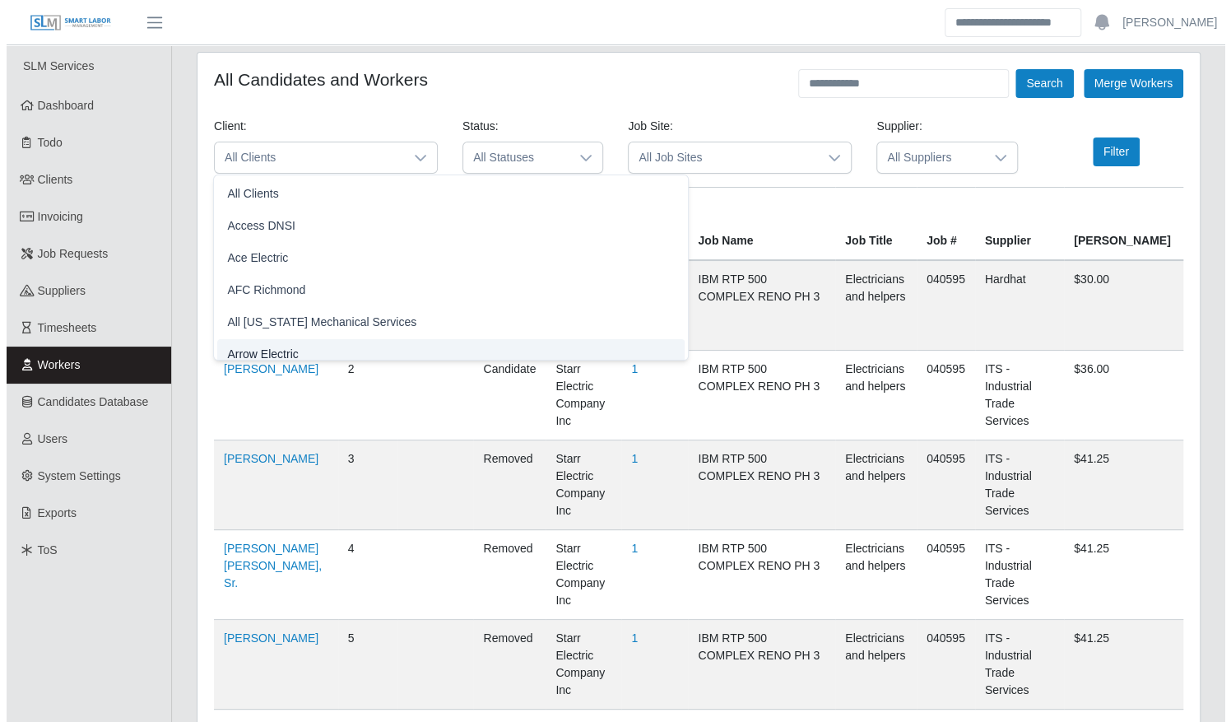
scroll to position [10, 0]
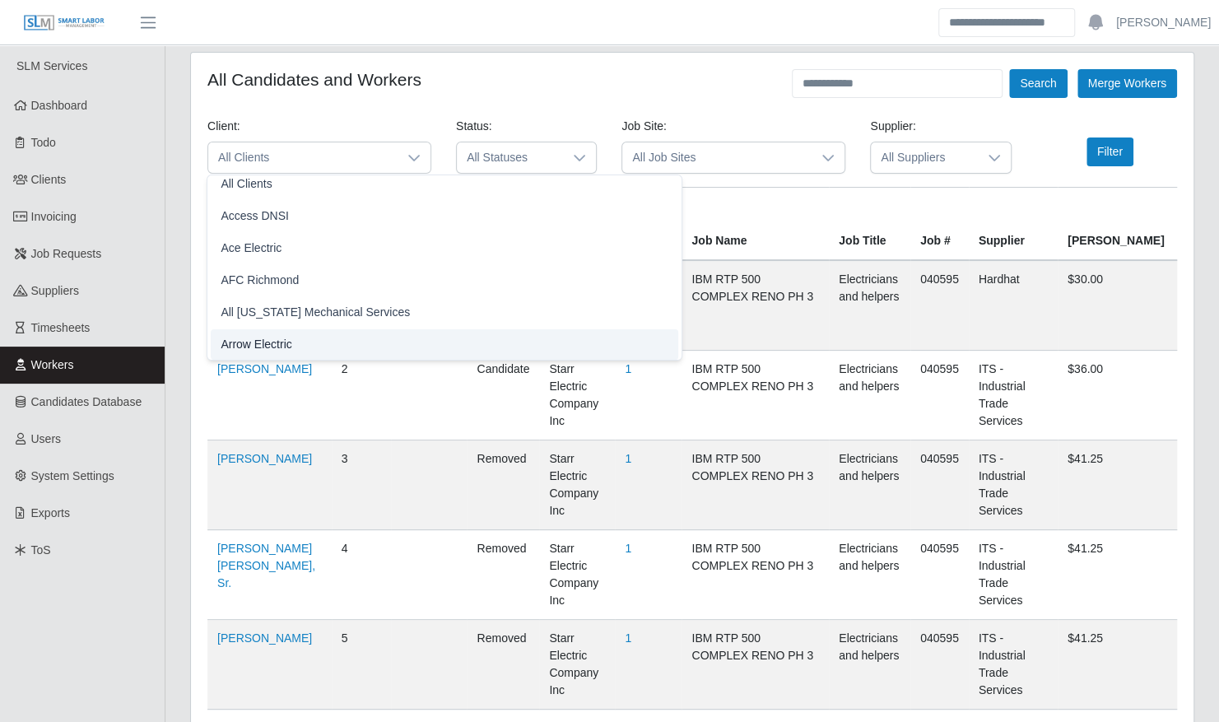
click at [291, 351] on li "Arrow Electric" at bounding box center [444, 344] width 467 height 30
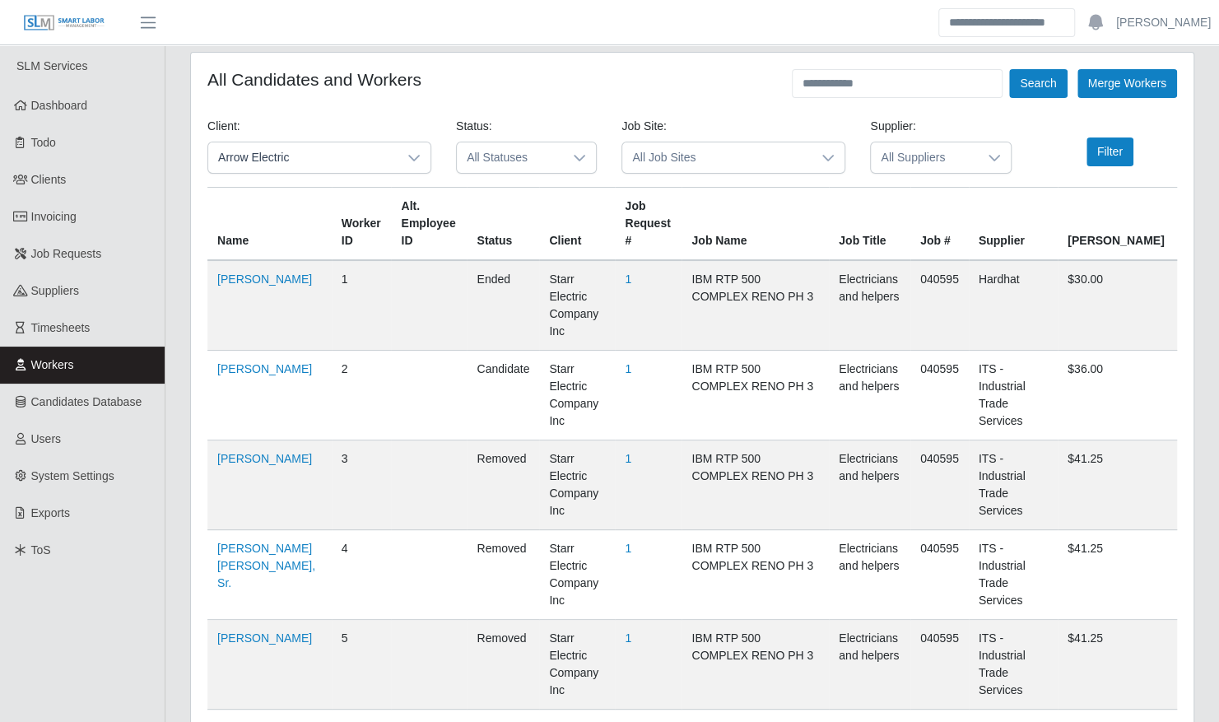
click at [674, 150] on span "All Job Sites" at bounding box center [716, 157] width 189 height 30
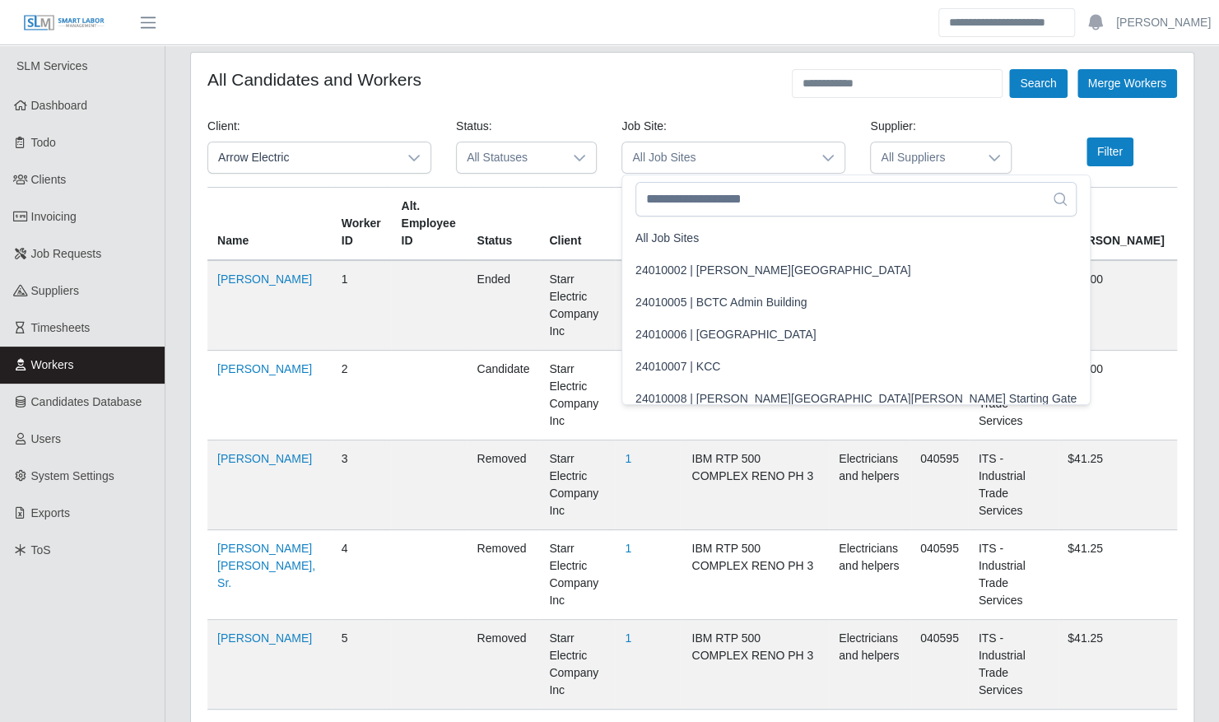
click at [674, 150] on span "All Job Sites" at bounding box center [716, 157] width 189 height 30
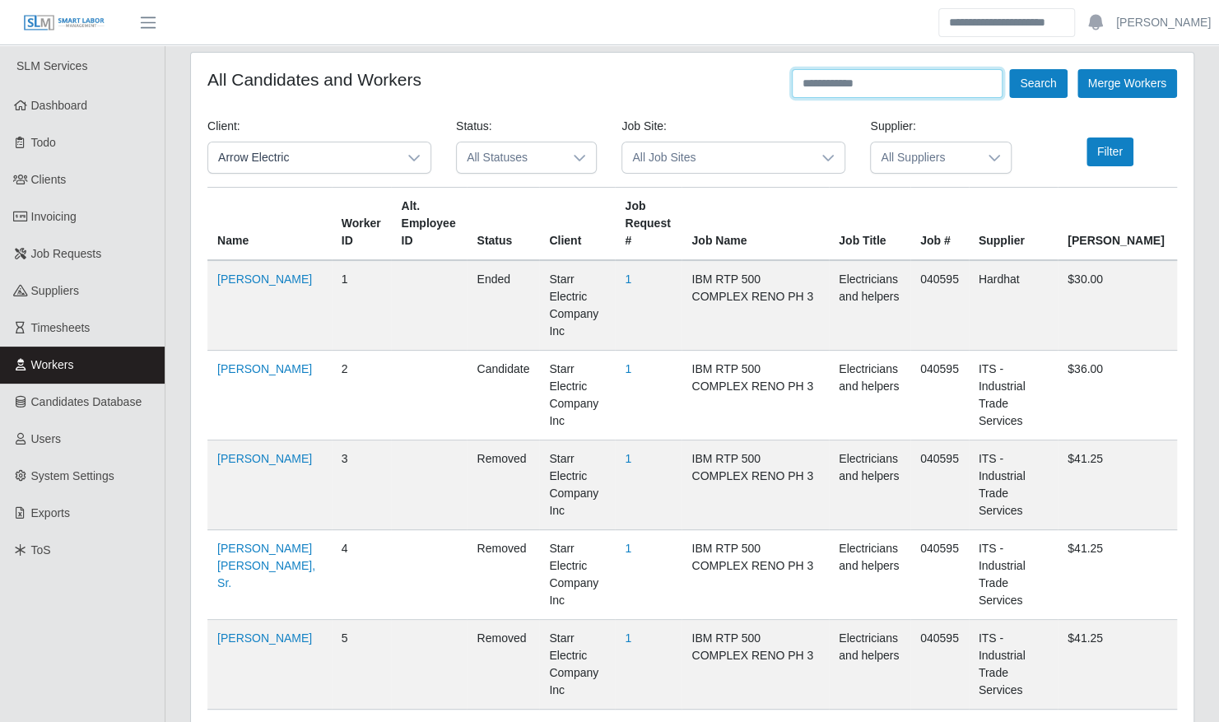
click at [878, 74] on input "text" at bounding box center [897, 83] width 211 height 29
type input "****"
click at [1009, 69] on button "Search" at bounding box center [1038, 83] width 58 height 29
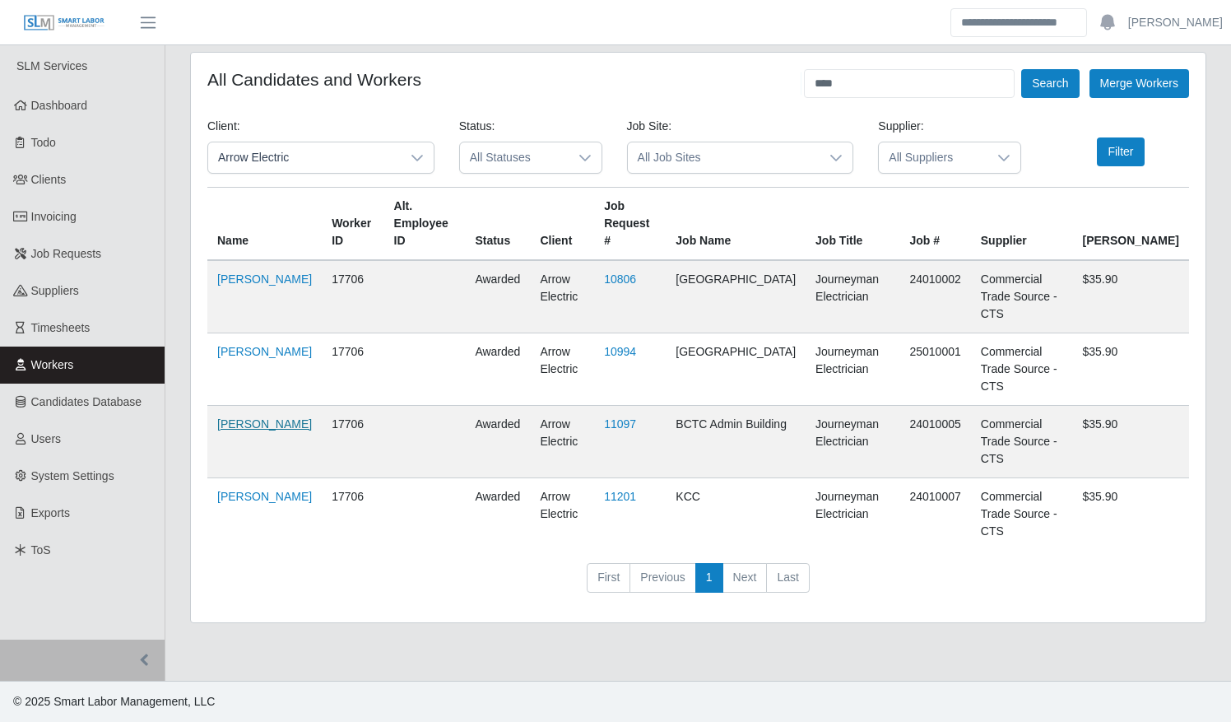
click at [217, 417] on link "[PERSON_NAME]" at bounding box center [264, 423] width 95 height 13
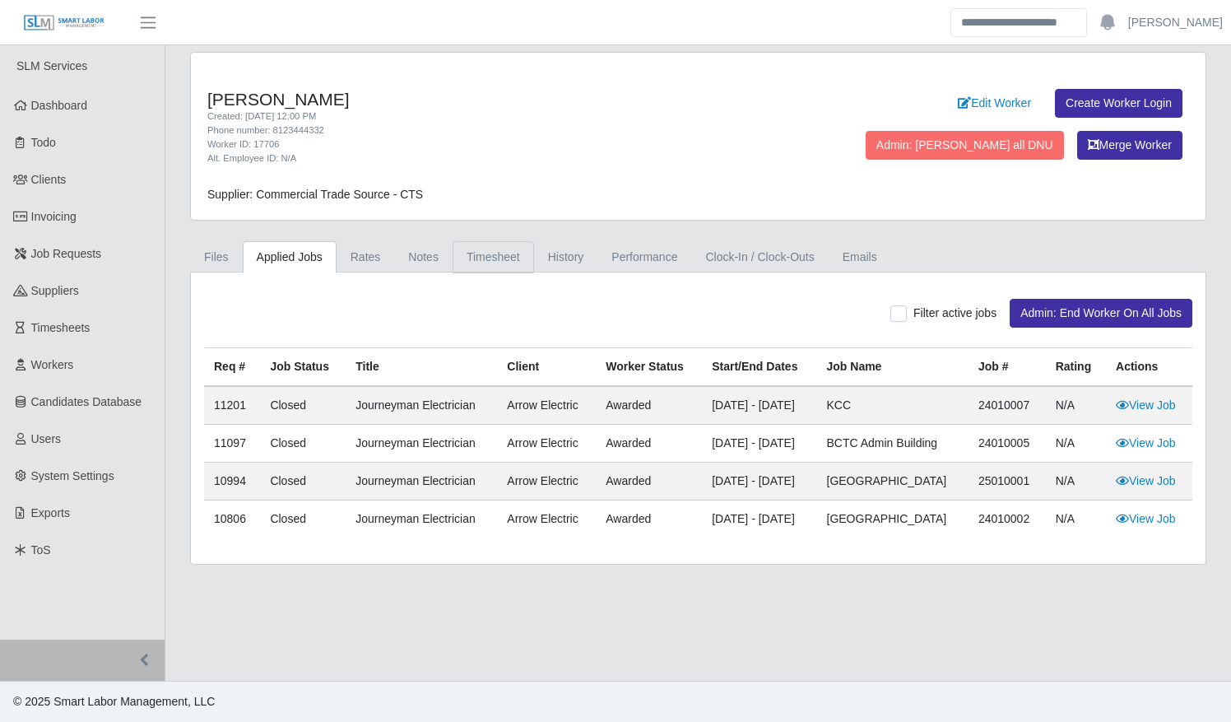
click at [490, 257] on link "Timesheet" at bounding box center [493, 257] width 81 height 32
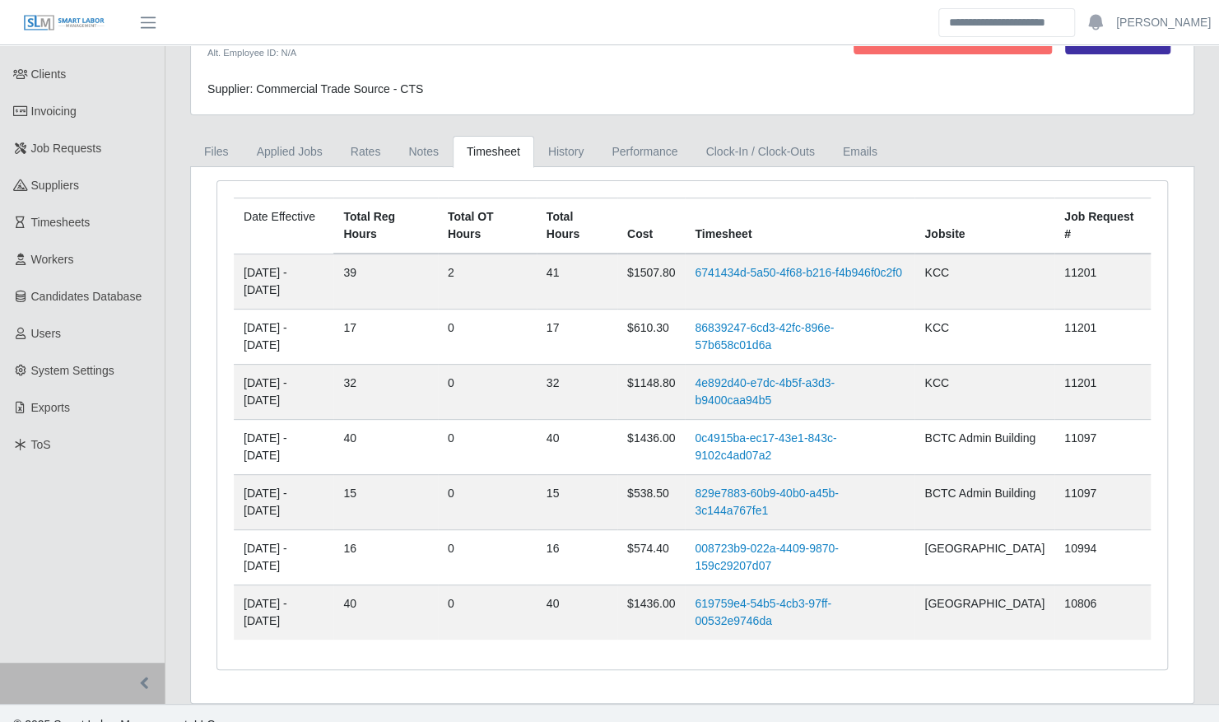
scroll to position [106, 0]
click at [754, 542] on link "008723b9-022a-4409-9870-159c29207d07" at bounding box center [766, 556] width 143 height 30
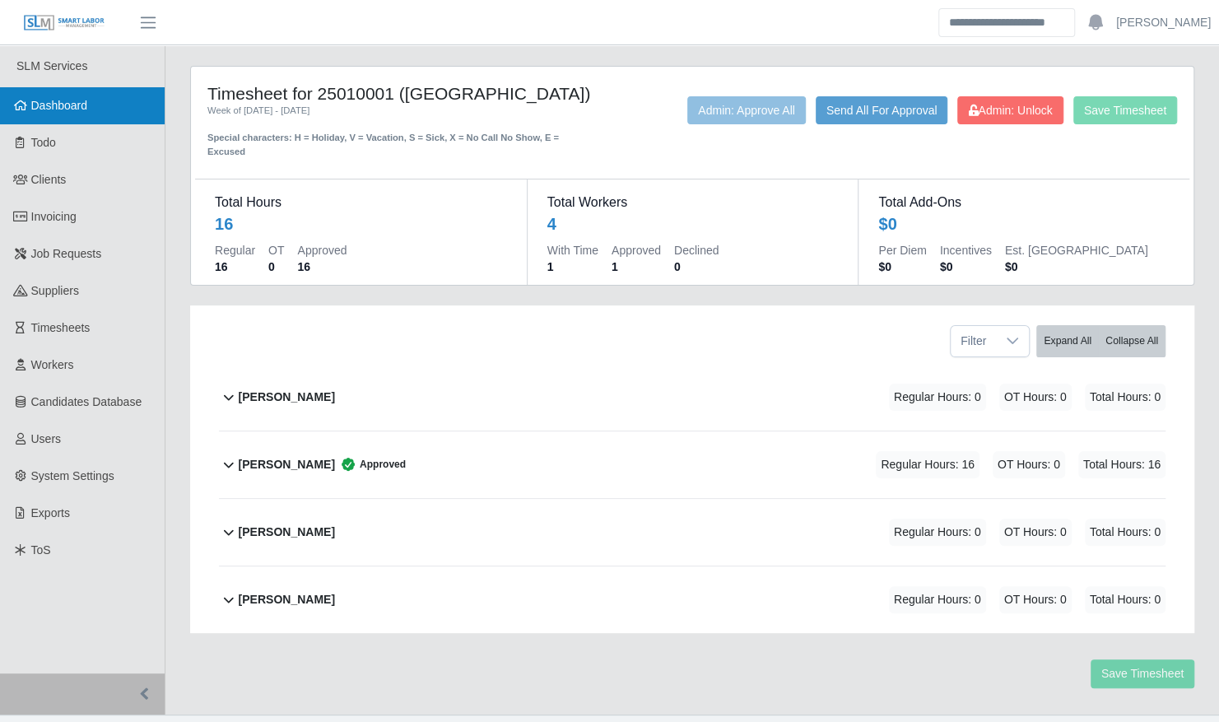
click at [112, 106] on link "Dashboard" at bounding box center [82, 105] width 165 height 37
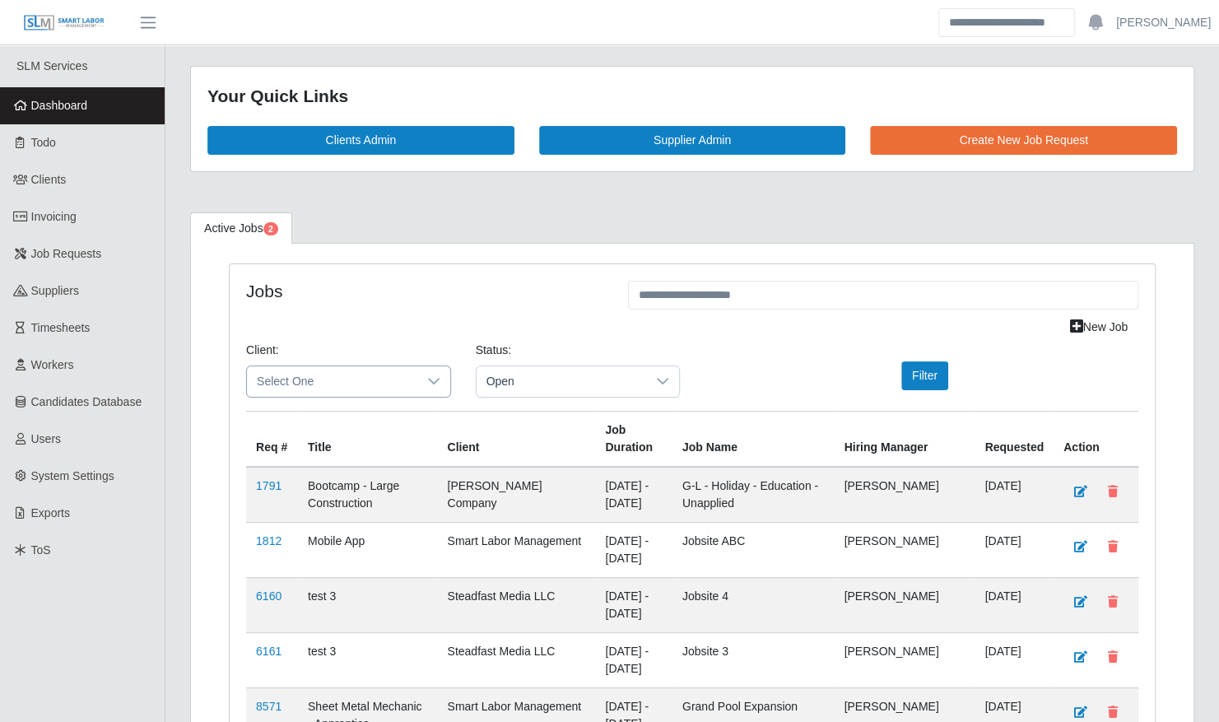
click at [337, 379] on span "Select One" at bounding box center [332, 381] width 170 height 30
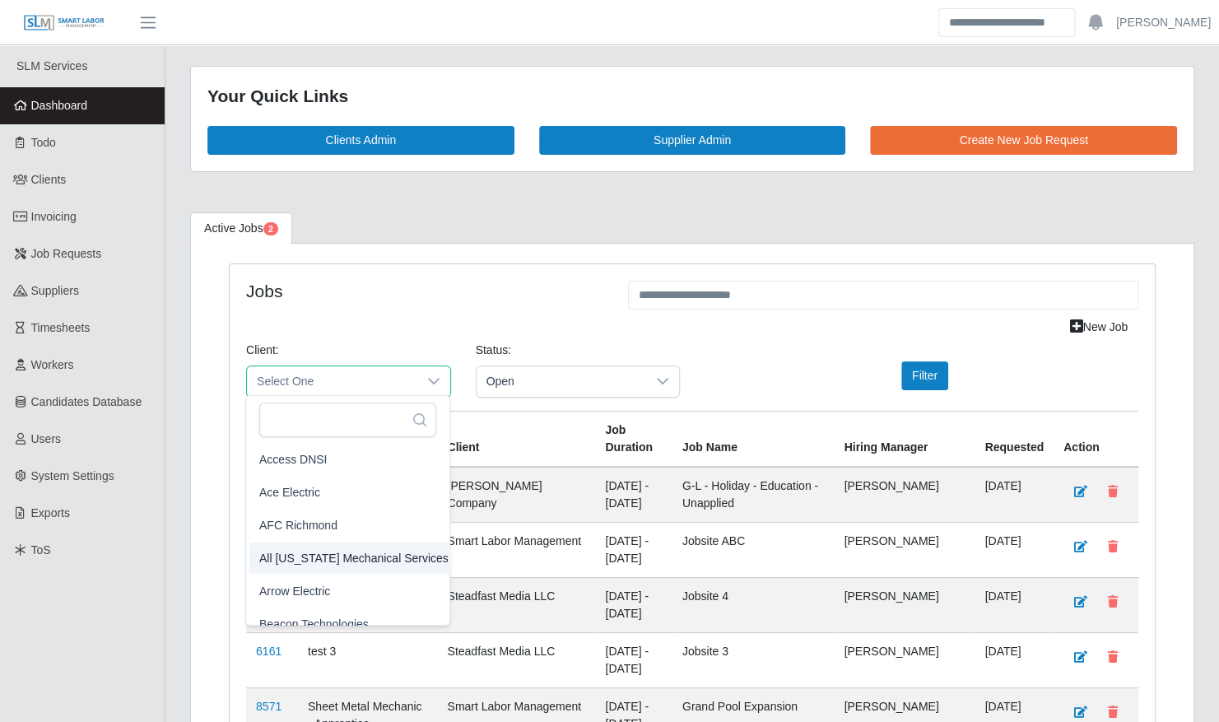
click at [344, 556] on span "All Florida Mechanical Services" at bounding box center [353, 557] width 189 height 17
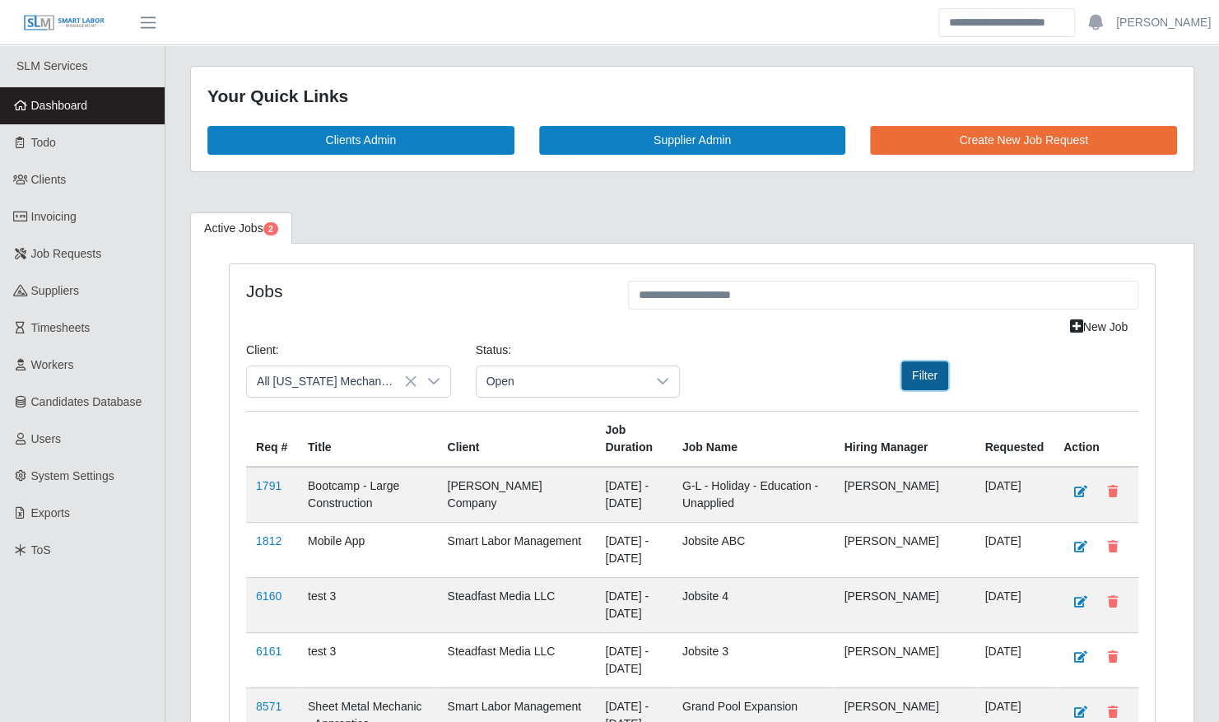
click at [917, 369] on button "Filter" at bounding box center [924, 375] width 47 height 29
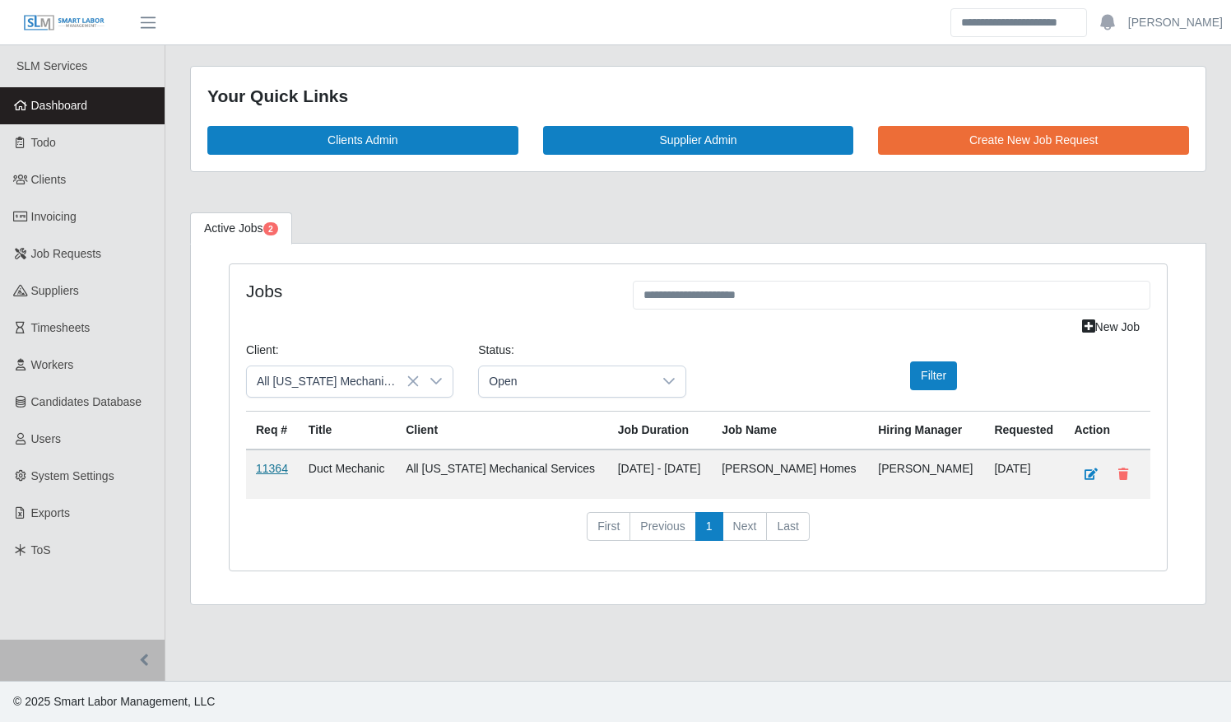
click at [277, 462] on link "11364" at bounding box center [272, 468] width 32 height 13
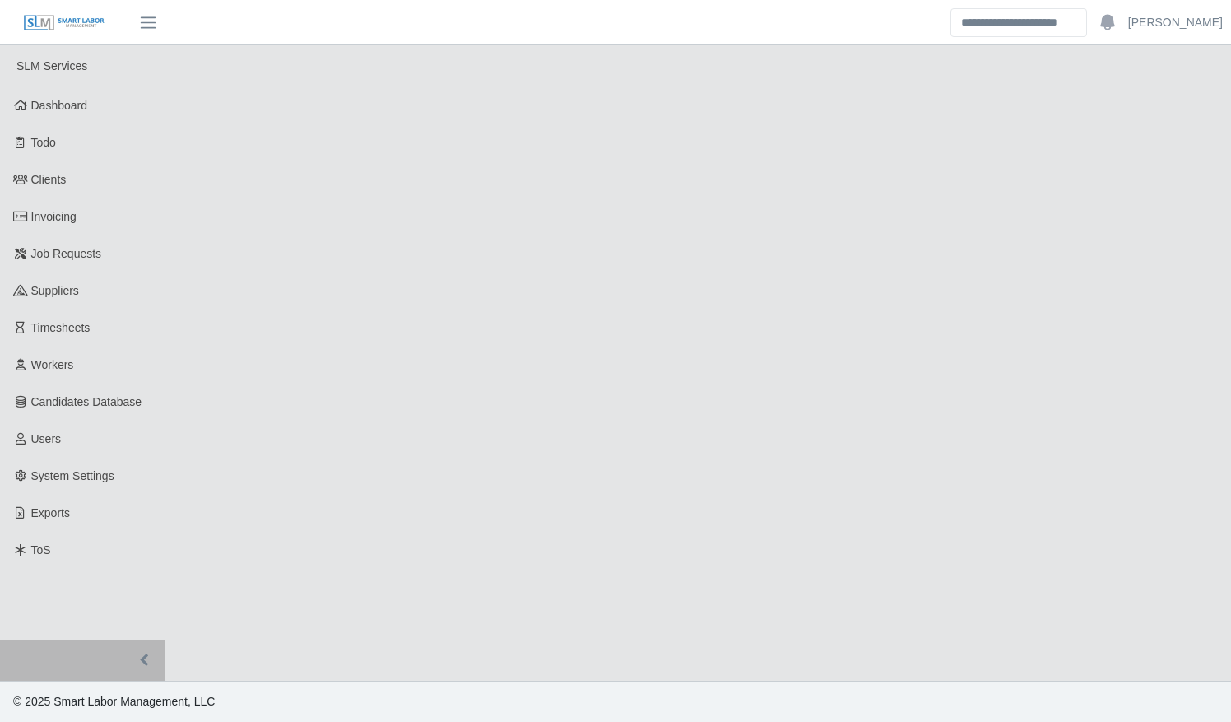
select select "****"
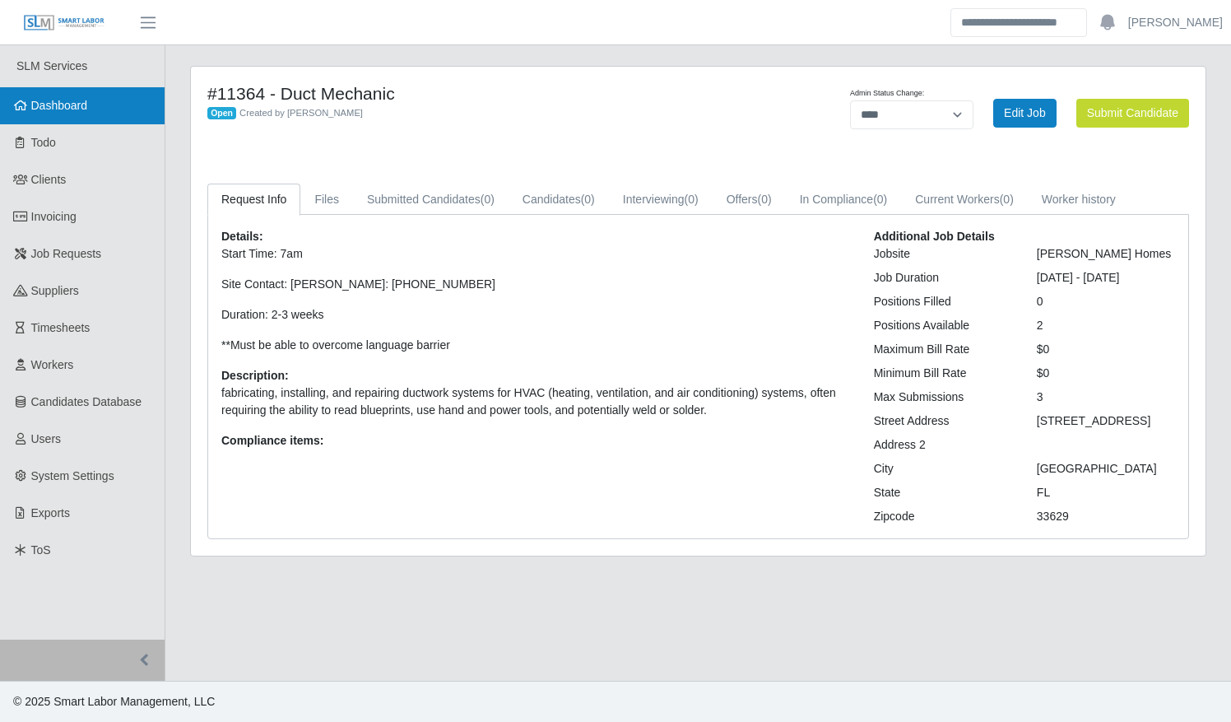
click at [95, 116] on link "Dashboard" at bounding box center [82, 105] width 165 height 37
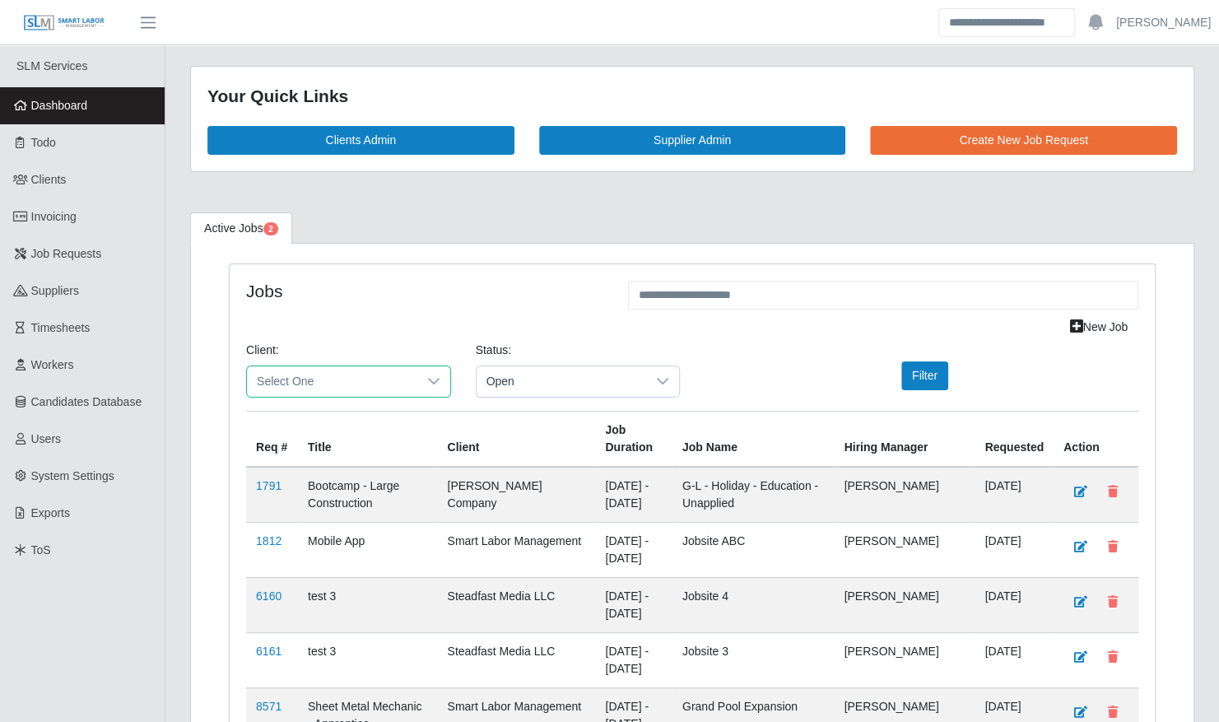
click at [326, 382] on span "Select One" at bounding box center [332, 381] width 170 height 30
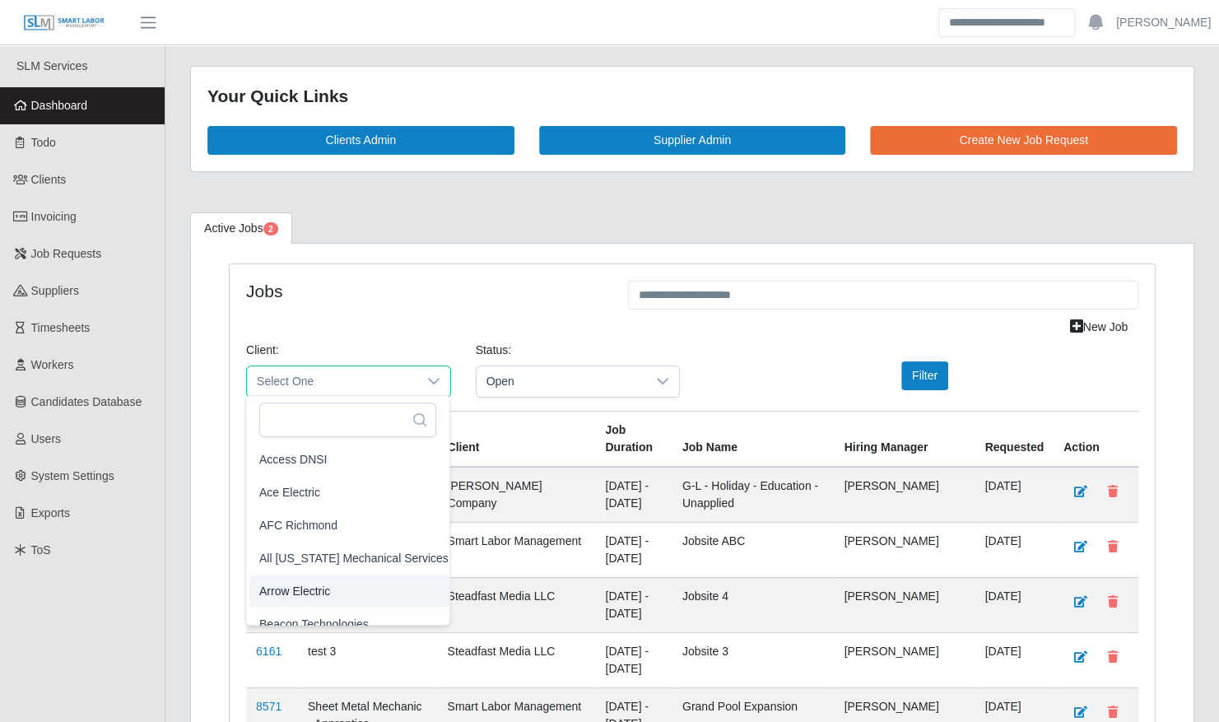
click at [346, 586] on li "Arrow Electric" at bounding box center [353, 590] width 209 height 31
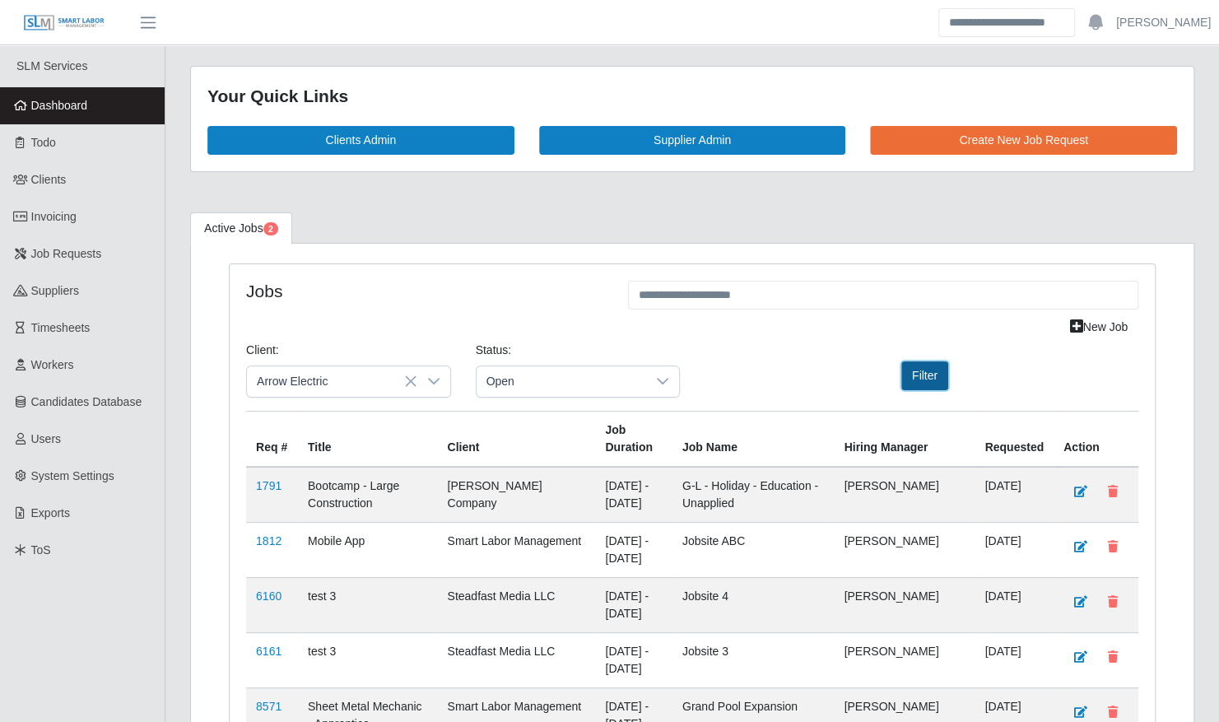
click at [930, 375] on button "Filter" at bounding box center [924, 375] width 47 height 29
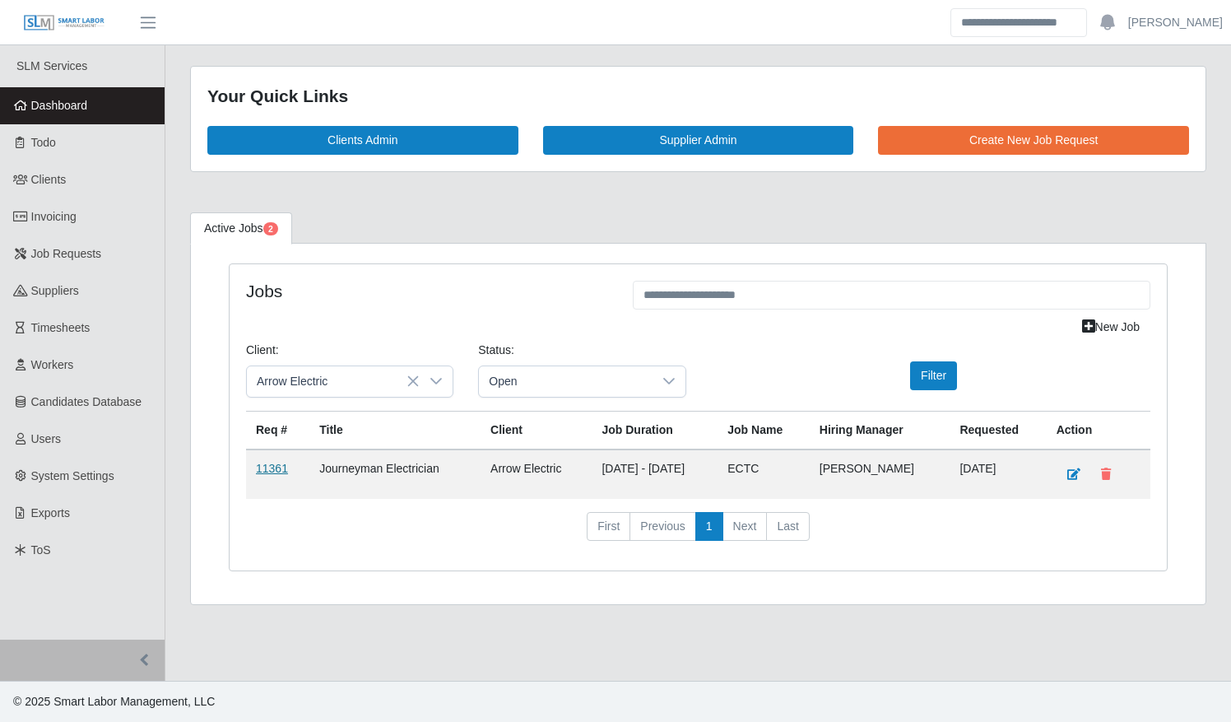
click at [278, 463] on link "11361" at bounding box center [272, 468] width 32 height 13
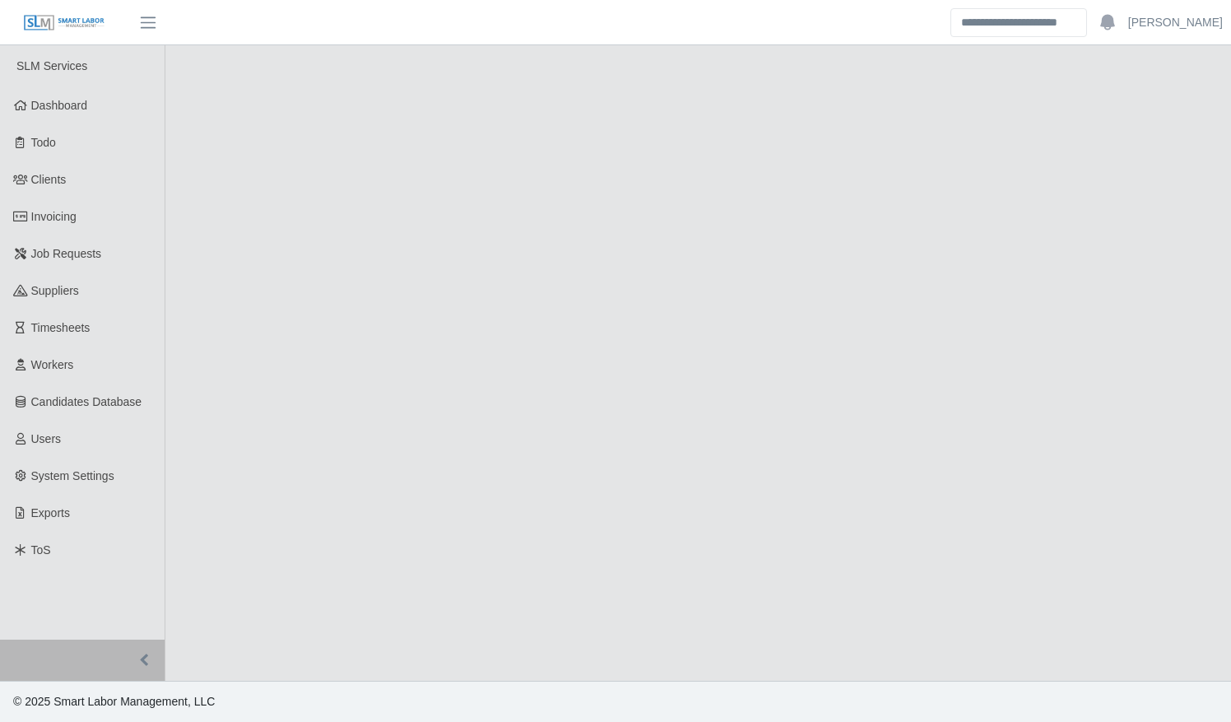
select select "****"
